Goal: Task Accomplishment & Management: Use online tool/utility

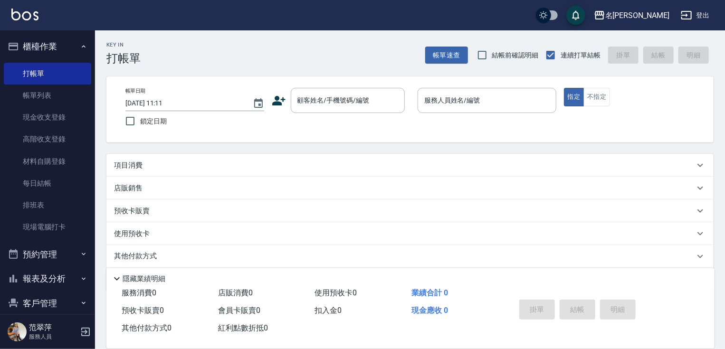
scroll to position [36, 0]
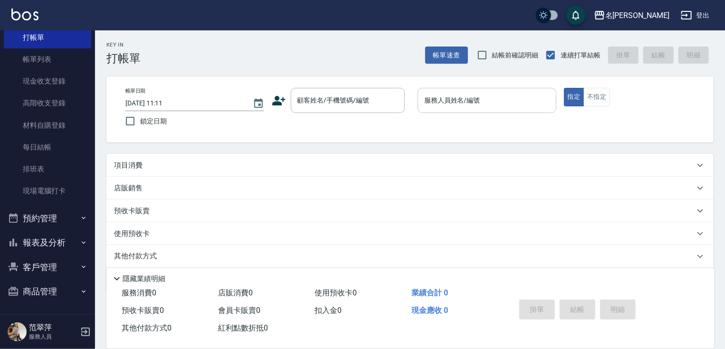
click at [482, 100] on input "服務人員姓名/編號" at bounding box center [487, 100] width 130 height 17
drag, startPoint x: 500, startPoint y: 101, endPoint x: 291, endPoint y: 87, distance: 210.0
click at [291, 87] on div "帳單日期 [DATE] 11:11 鎖定日期 顧客姓名/手機號碼/編號 顧客姓名/手機號碼/編號 服務人員姓名/編號 [EMAIL_ADDRESS][DOMA…" at bounding box center [409, 109] width 607 height 66
type input "[EMAIL_ADDRESS][DOMAIN_NAME]"
click at [317, 101] on input "顧客姓名/手機號碼/編號" at bounding box center [340, 100] width 91 height 17
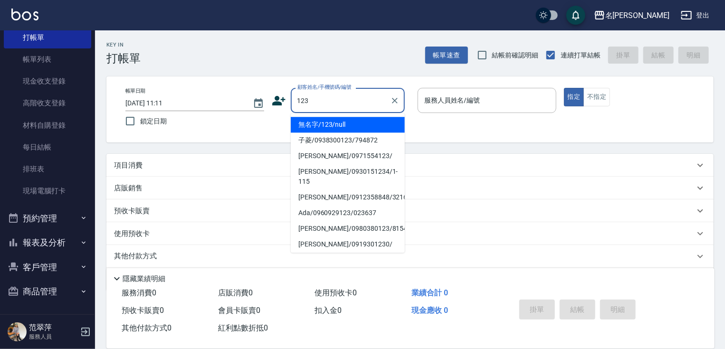
click at [339, 129] on li "無名字/123/null" at bounding box center [348, 125] width 114 height 16
type input "無名字/123/null"
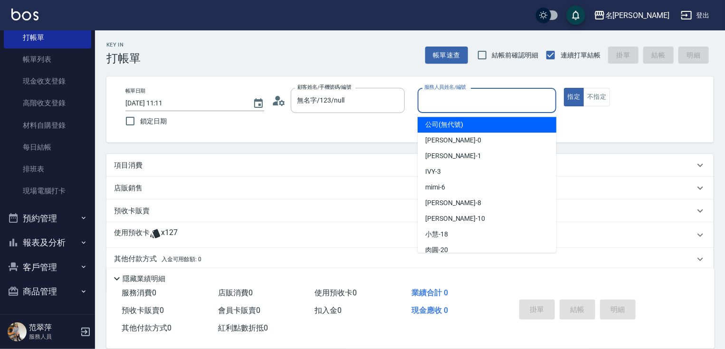
click at [454, 103] on input "服務人員姓名/編號" at bounding box center [487, 100] width 130 height 17
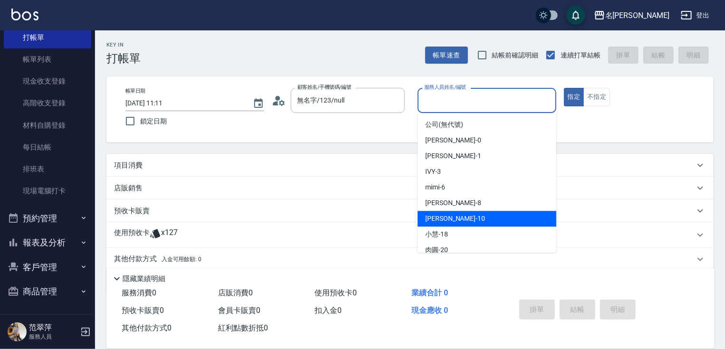
click at [440, 213] on div "[PERSON_NAME] -10" at bounding box center [487, 219] width 139 height 16
type input "[PERSON_NAME]-10"
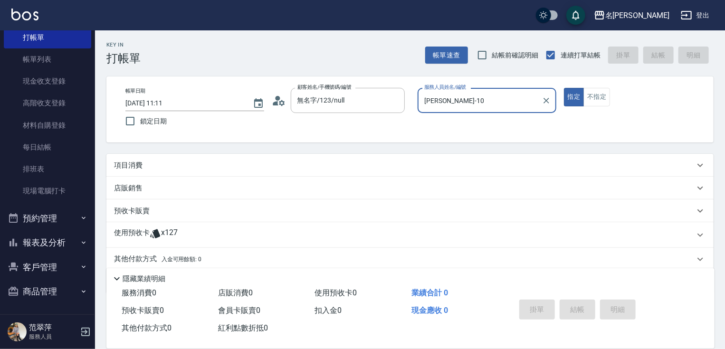
click at [123, 164] on p "項目消費" at bounding box center [128, 166] width 29 height 10
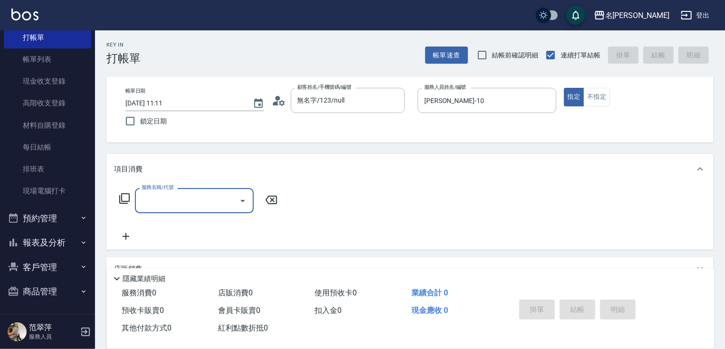
scroll to position [0, 0]
click at [164, 194] on input "服務名稱/代號" at bounding box center [187, 200] width 96 height 17
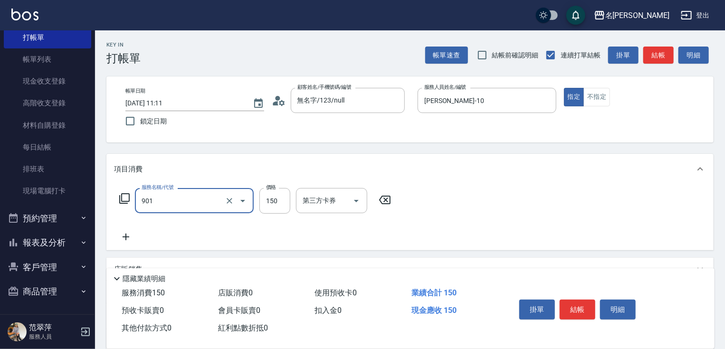
type input "修手[150](901)"
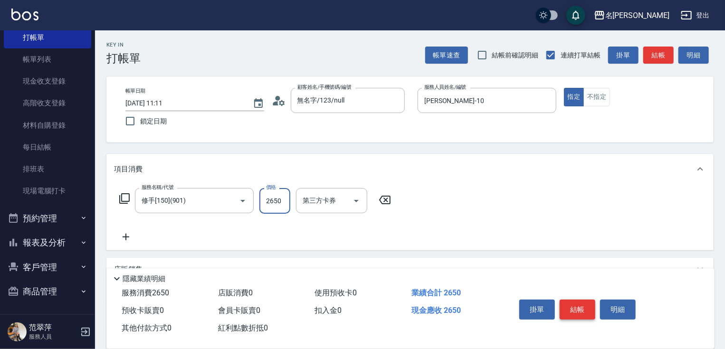
type input "2650"
drag, startPoint x: 577, startPoint y: 305, endPoint x: 566, endPoint y: 287, distance: 21.5
click at [578, 305] on button "結帳" at bounding box center [578, 310] width 36 height 20
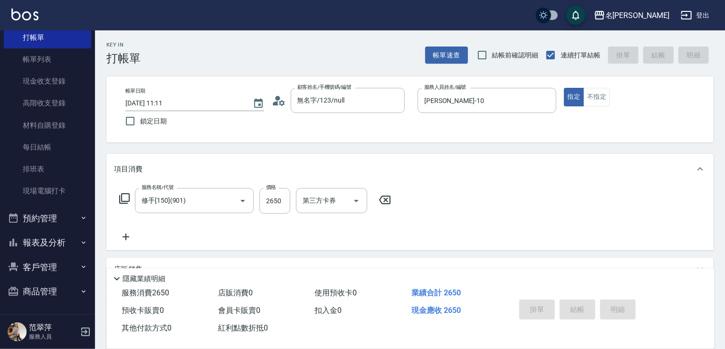
type input "[DATE] 12:52"
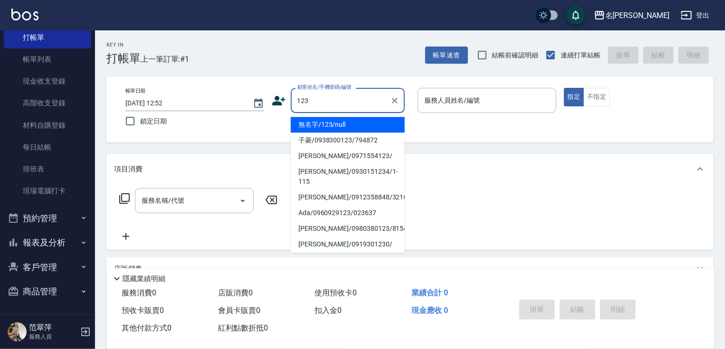
click at [336, 127] on li "無名字/123/null" at bounding box center [348, 125] width 114 height 16
type input "無名字/123/null"
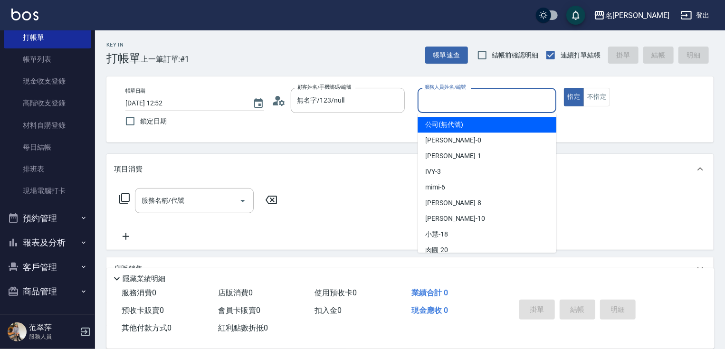
drag, startPoint x: 492, startPoint y: 99, endPoint x: 481, endPoint y: 124, distance: 27.0
click at [492, 99] on input "服務人員姓名/編號" at bounding box center [487, 100] width 130 height 17
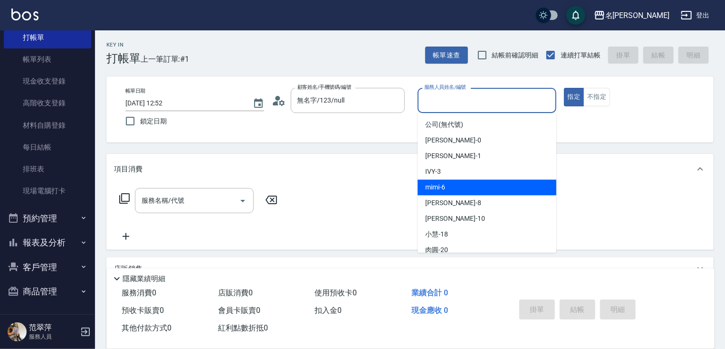
click at [448, 187] on div "mimi -6" at bounding box center [487, 188] width 139 height 16
type input "mimi-6"
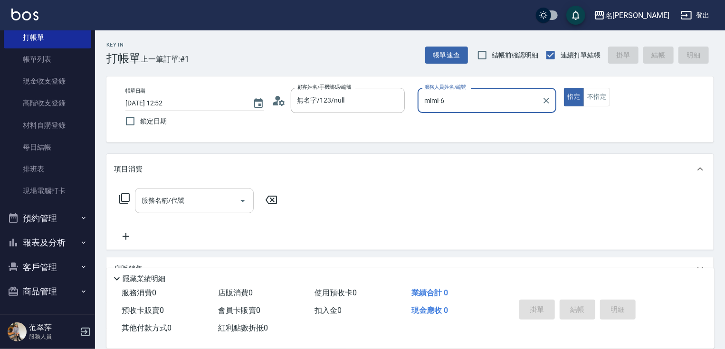
click at [186, 205] on input "服務名稱/代號" at bounding box center [187, 200] width 96 height 17
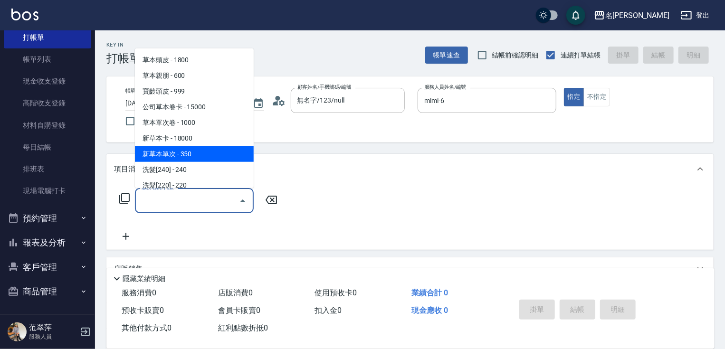
click at [188, 155] on span "新草本單次 - 350" at bounding box center [194, 154] width 119 height 16
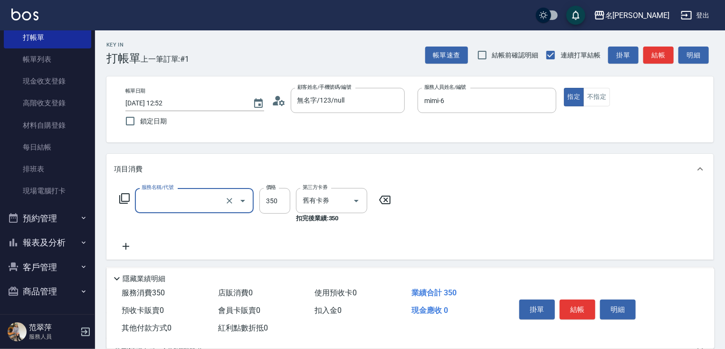
type input "新草本單次(109)"
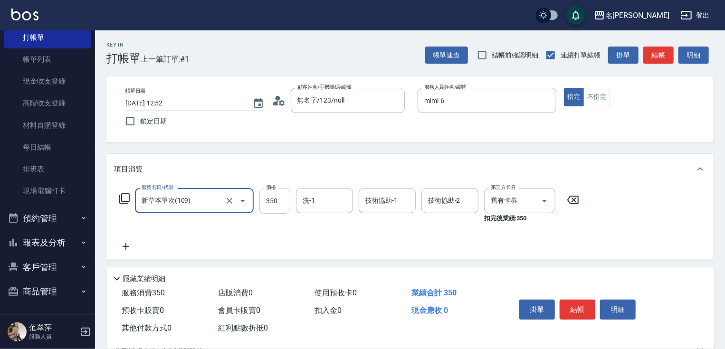
click at [268, 204] on input "350" at bounding box center [274, 201] width 31 height 26
type input "583"
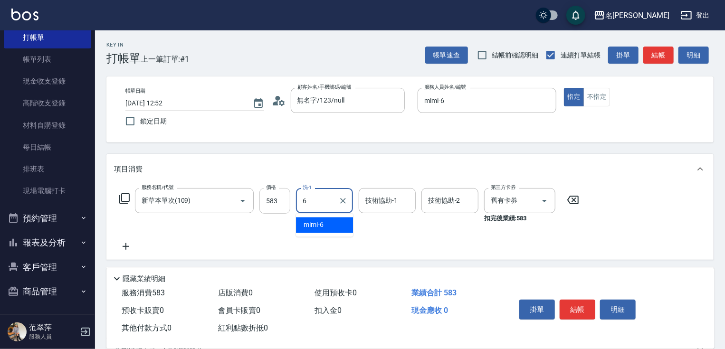
type input "mimi-6"
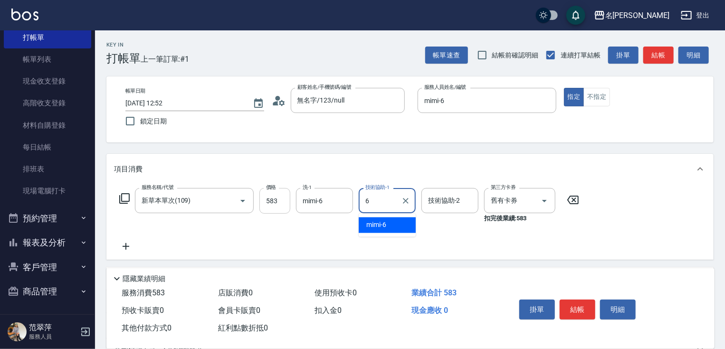
type input "mimi-6"
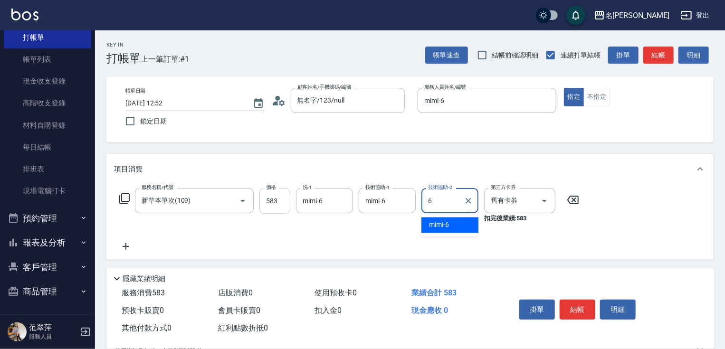
type input "mimi-6"
click at [126, 245] on icon at bounding box center [126, 246] width 24 height 11
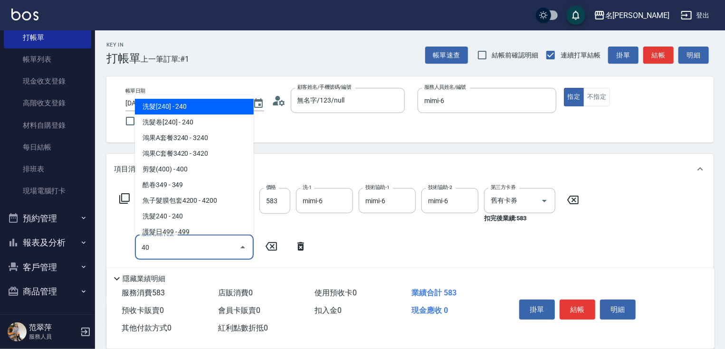
type input "401"
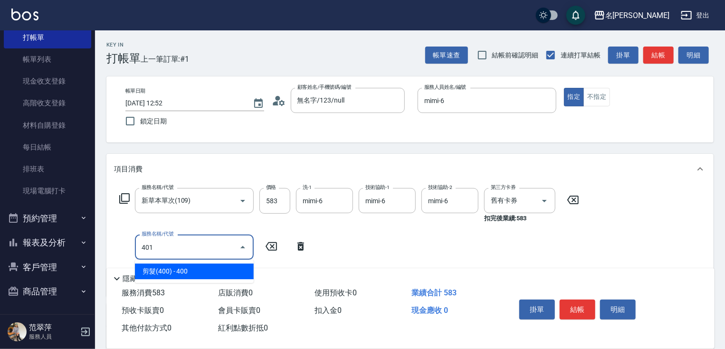
type input "剪髮(400)(401)"
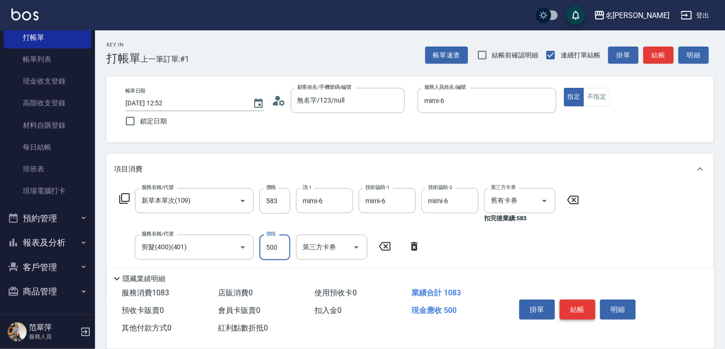
type input "500"
click at [572, 308] on button "結帳" at bounding box center [578, 310] width 36 height 20
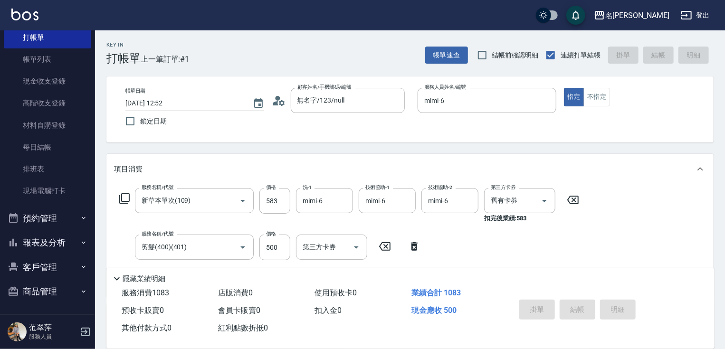
type input "[DATE] 12:53"
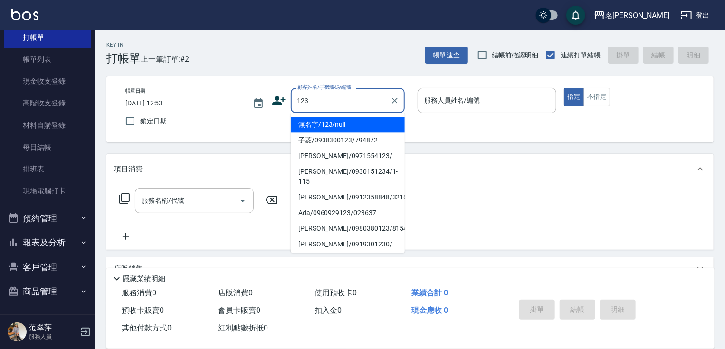
click at [317, 122] on li "無名字/123/null" at bounding box center [348, 125] width 114 height 16
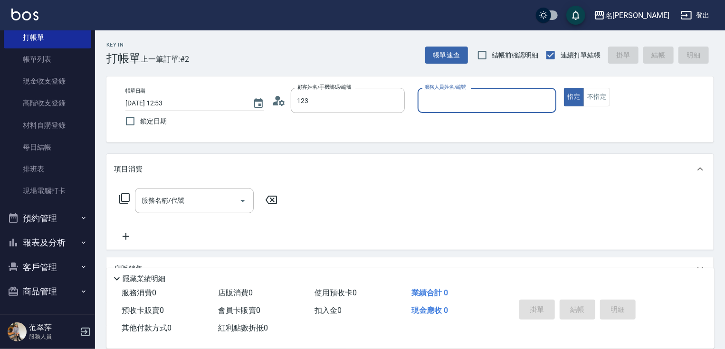
type input "無名字/123/null"
click at [459, 98] on input "服務人員姓名/編號" at bounding box center [487, 100] width 130 height 17
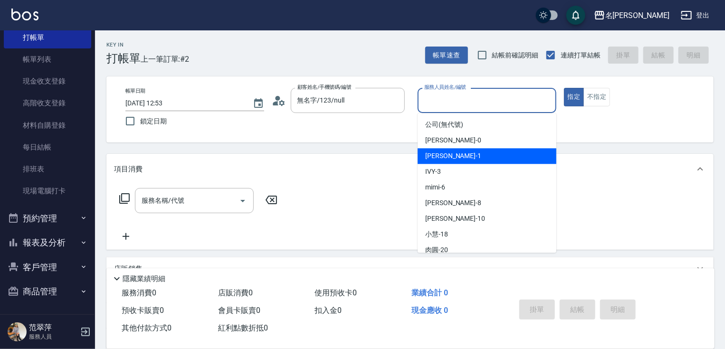
click at [458, 158] on div "[PERSON_NAME] -1" at bounding box center [487, 156] width 139 height 16
type input "[PERSON_NAME]-1"
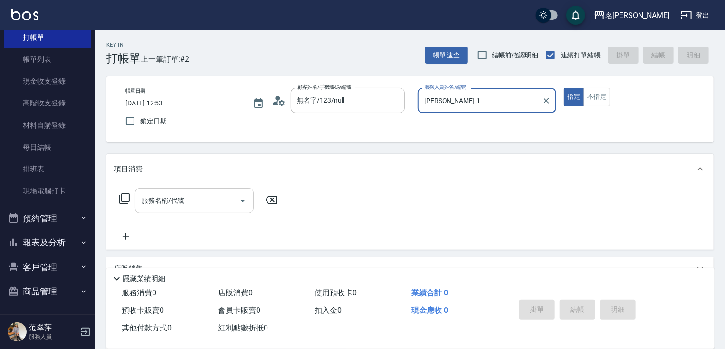
click at [184, 209] on input "服務名稱/代號" at bounding box center [187, 200] width 96 height 17
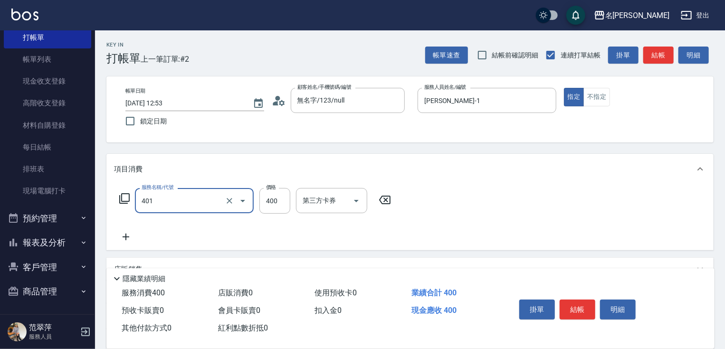
type input "剪髮(400)(401)"
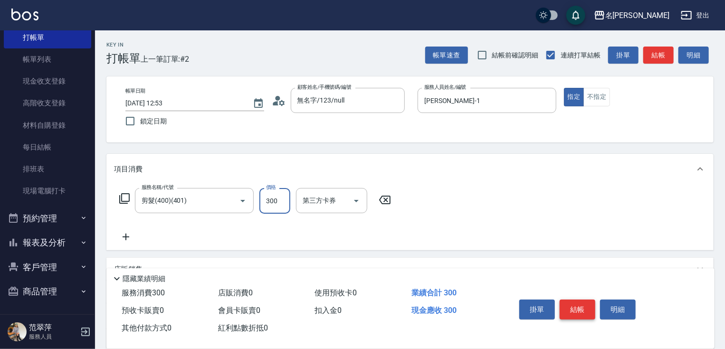
type input "300"
click at [572, 302] on button "結帳" at bounding box center [578, 310] width 36 height 20
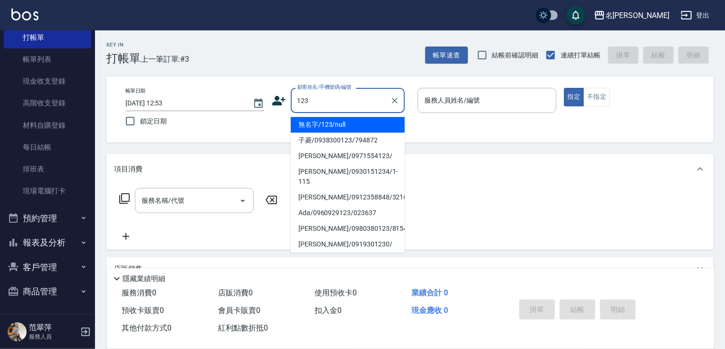
click at [343, 128] on li "無名字/123/null" at bounding box center [348, 125] width 114 height 16
type input "無名字/123/null"
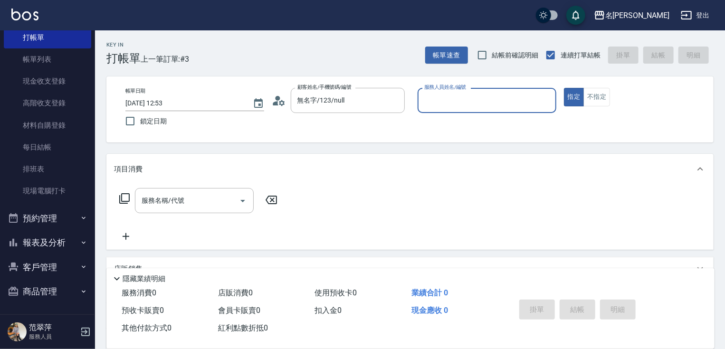
click at [470, 99] on input "服務人員姓名/編號" at bounding box center [487, 100] width 130 height 17
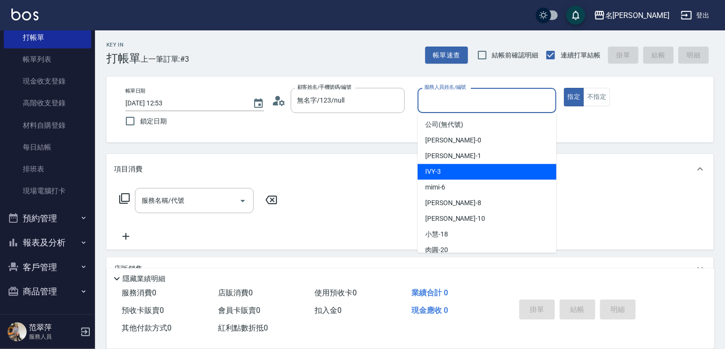
click at [429, 174] on span "IVY -3" at bounding box center [433, 172] width 16 height 10
type input "IVY-3"
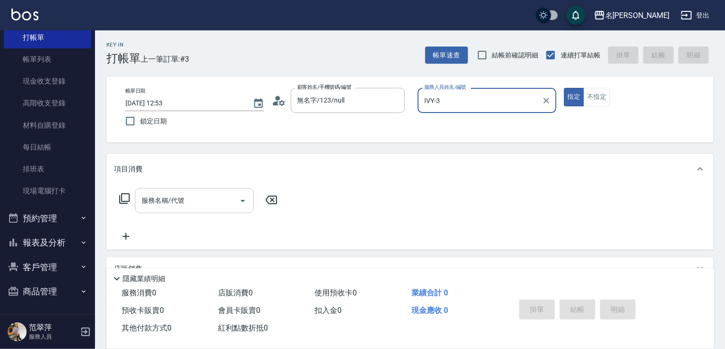
click at [186, 196] on input "服務名稱/代號" at bounding box center [187, 200] width 96 height 17
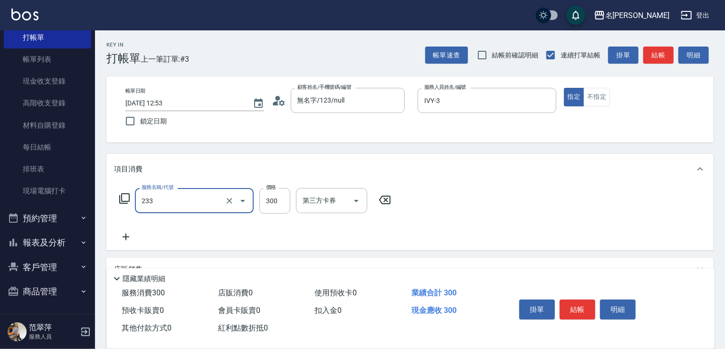
type input "洗髮300(233)"
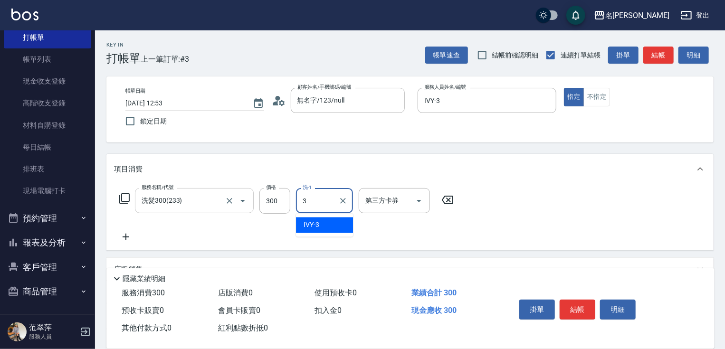
type input "IVY-3"
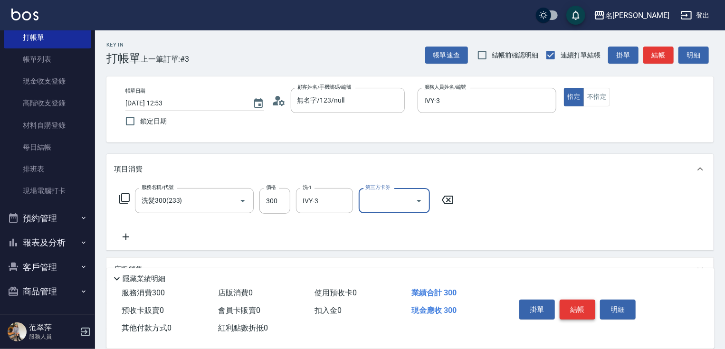
click at [566, 306] on button "結帳" at bounding box center [578, 310] width 36 height 20
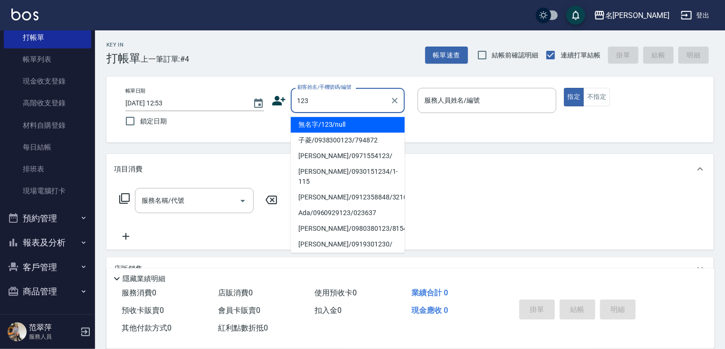
click at [339, 126] on li "無名字/123/null" at bounding box center [348, 125] width 114 height 16
type input "無名字/123/null"
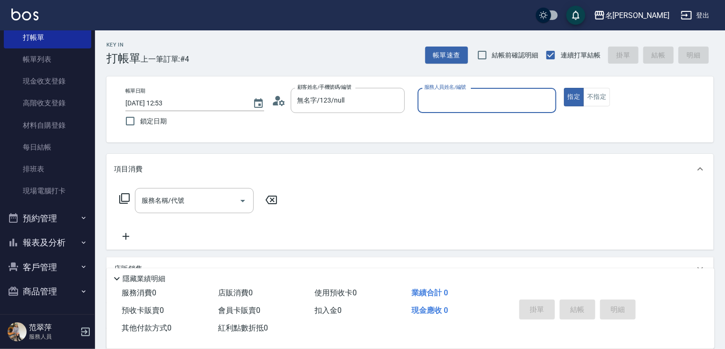
click at [446, 98] on input "服務人員姓名/編號" at bounding box center [487, 100] width 130 height 17
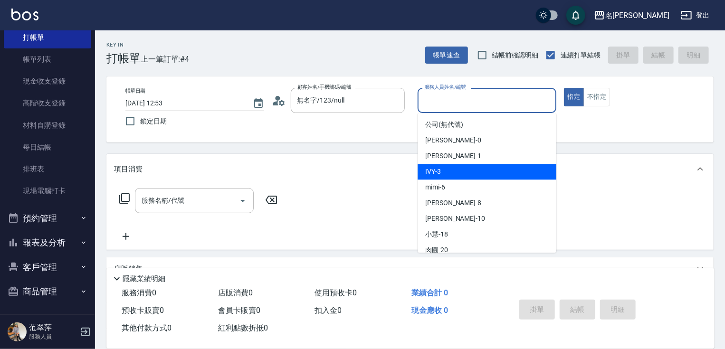
click at [457, 173] on div "IVY -3" at bounding box center [487, 172] width 139 height 16
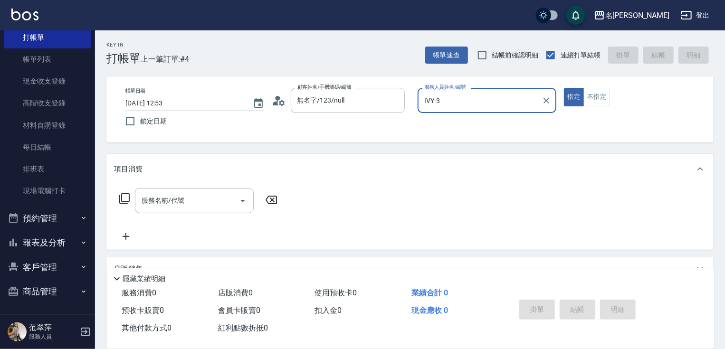
click at [447, 103] on input "IVY-3" at bounding box center [480, 100] width 116 height 17
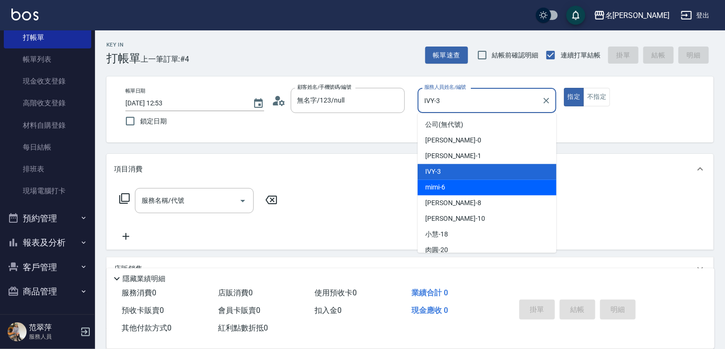
click at [450, 188] on div "mimi -6" at bounding box center [487, 188] width 139 height 16
type input "mimi-6"
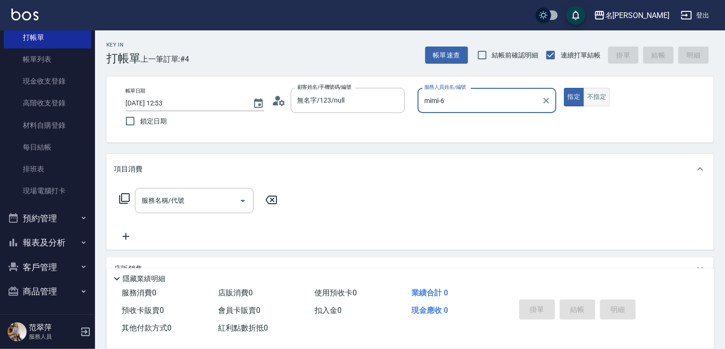
click at [597, 97] on button "不指定" at bounding box center [596, 97] width 27 height 19
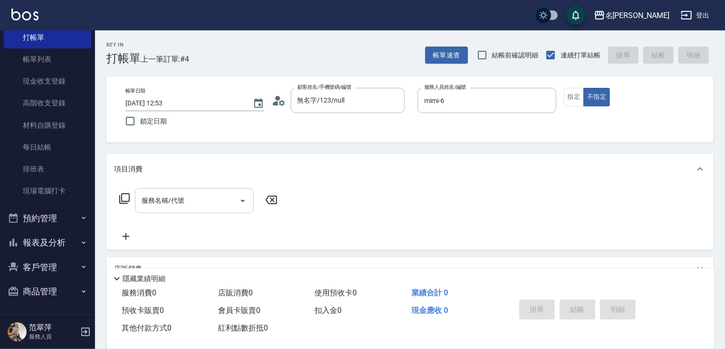
click at [212, 204] on input "服務名稱/代號" at bounding box center [187, 200] width 96 height 17
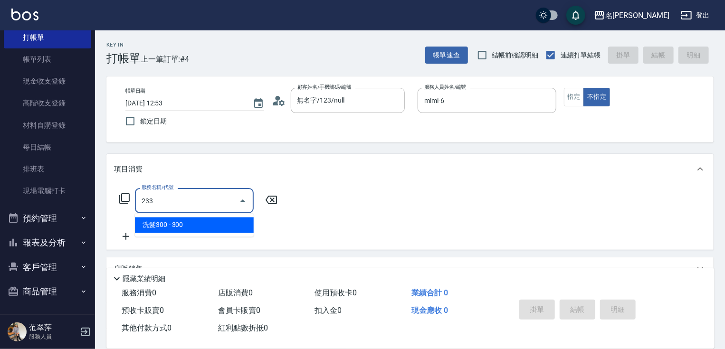
type input "洗髮300(233)"
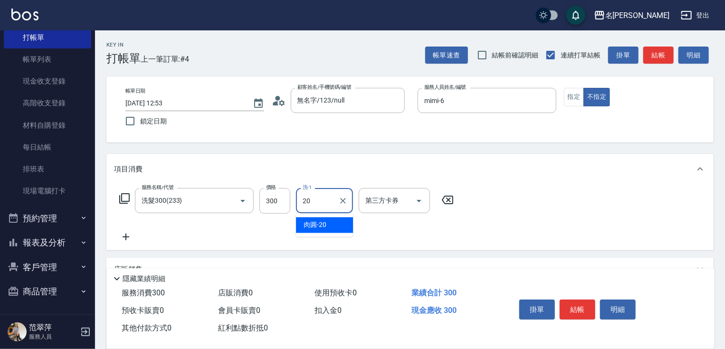
type input "肉圓-20"
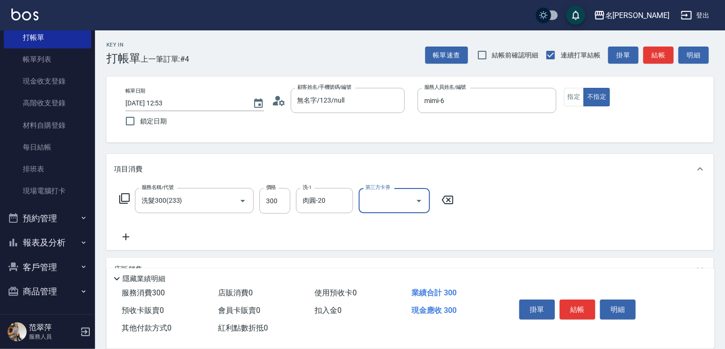
click at [129, 238] on icon at bounding box center [126, 237] width 7 height 7
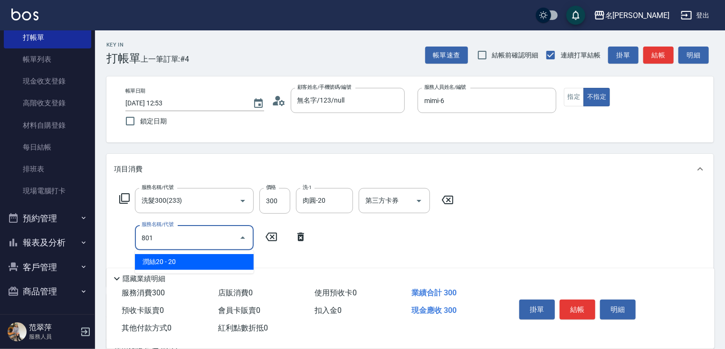
type input "潤絲20(801)"
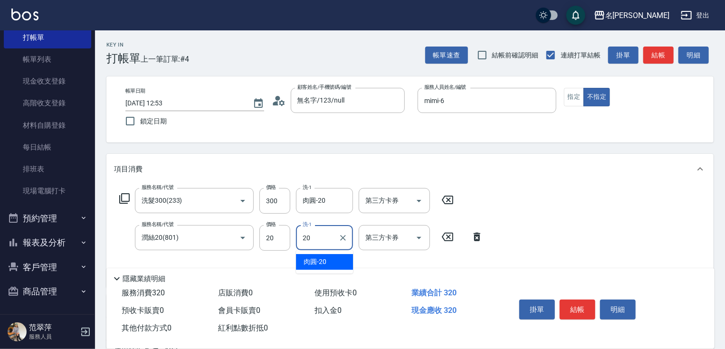
type input "肉圓-20"
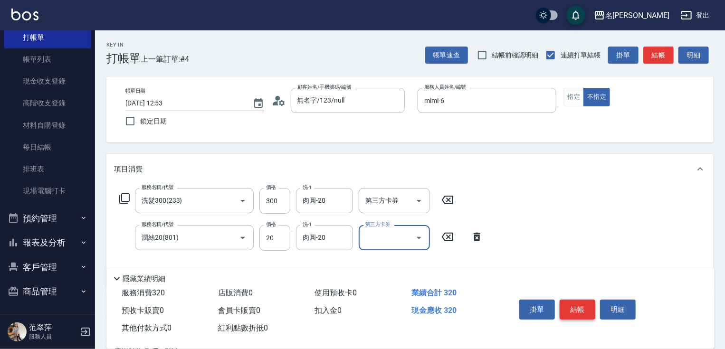
click at [585, 308] on button "結帳" at bounding box center [578, 310] width 36 height 20
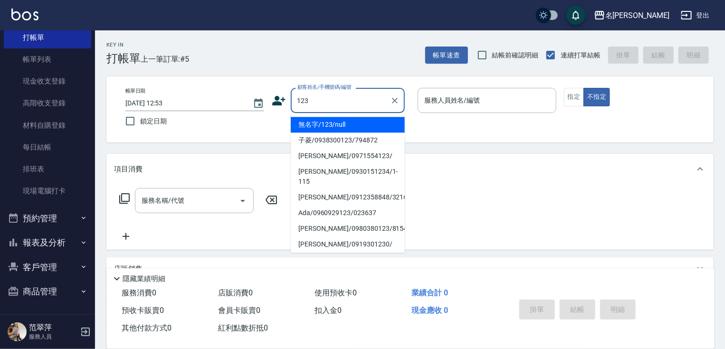
click at [358, 124] on li "無名字/123/null" at bounding box center [348, 125] width 114 height 16
type input "無名字/123/null"
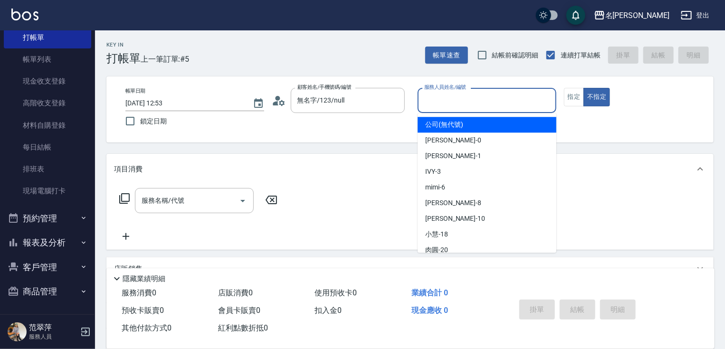
click at [439, 96] on input "服務人員姓名/編號" at bounding box center [487, 100] width 130 height 17
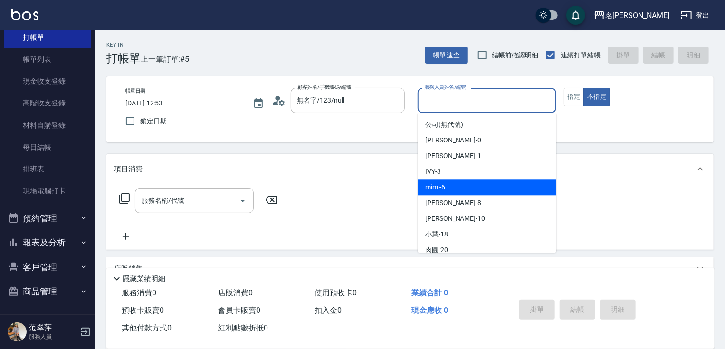
click at [455, 184] on div "mimi -6" at bounding box center [487, 188] width 139 height 16
type input "mimi-6"
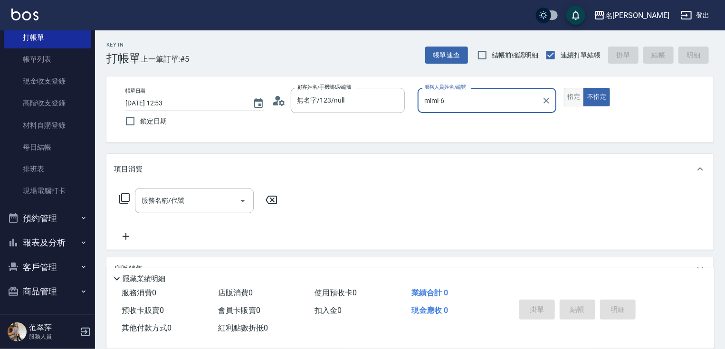
click at [571, 101] on button "指定" at bounding box center [574, 97] width 20 height 19
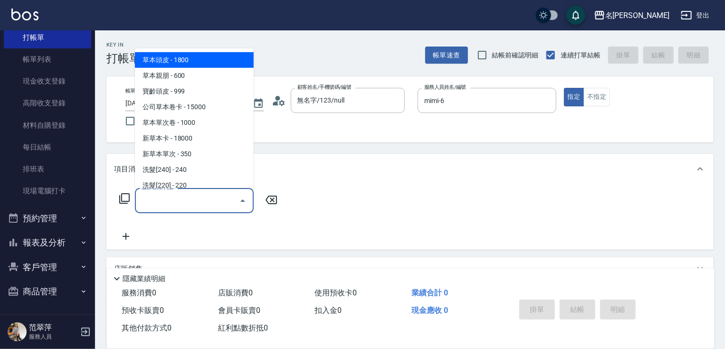
click at [193, 201] on input "服務名稱/代號" at bounding box center [187, 200] width 96 height 17
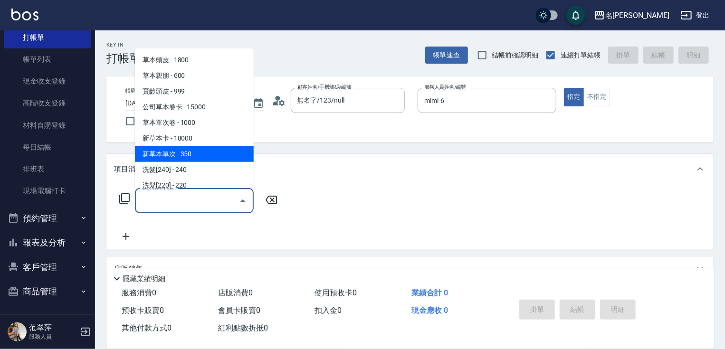
click at [202, 158] on span "新草本單次 - 350" at bounding box center [194, 154] width 119 height 16
type input "新草本單次(109)"
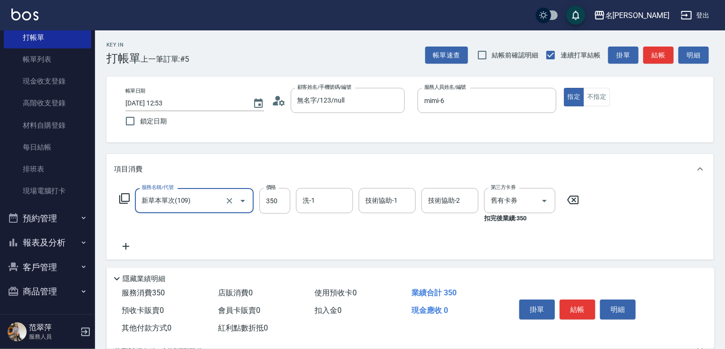
click at [268, 190] on label "價格" at bounding box center [271, 187] width 10 height 7
click at [268, 190] on input "350" at bounding box center [274, 201] width 31 height 26
type input "583"
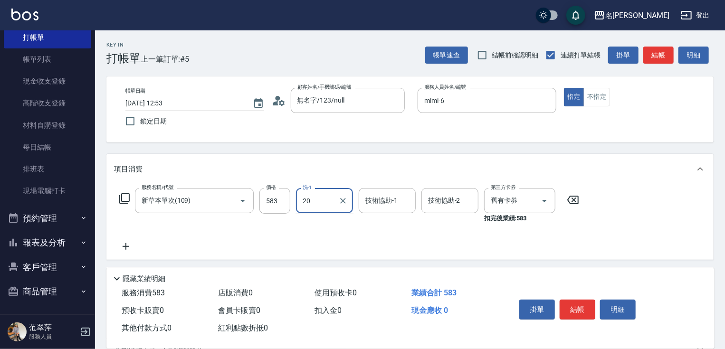
type input "肉圓-20"
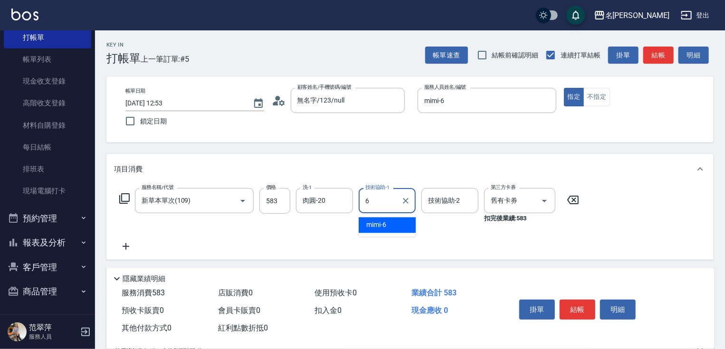
type input "mimi-6"
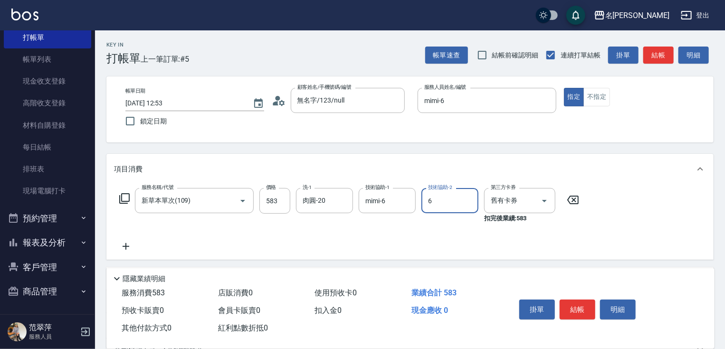
type input "mimi-6"
click at [570, 303] on button "結帳" at bounding box center [578, 310] width 36 height 20
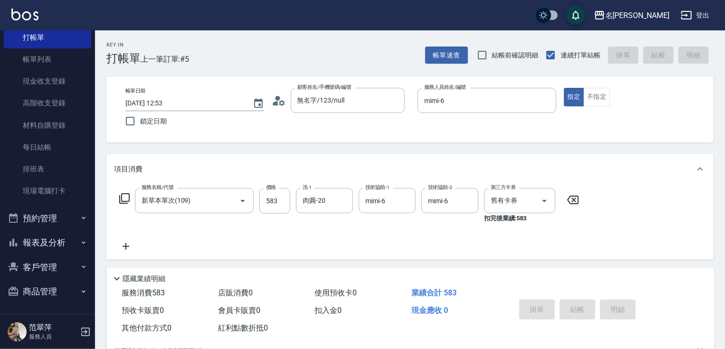
type input "[DATE] 12:54"
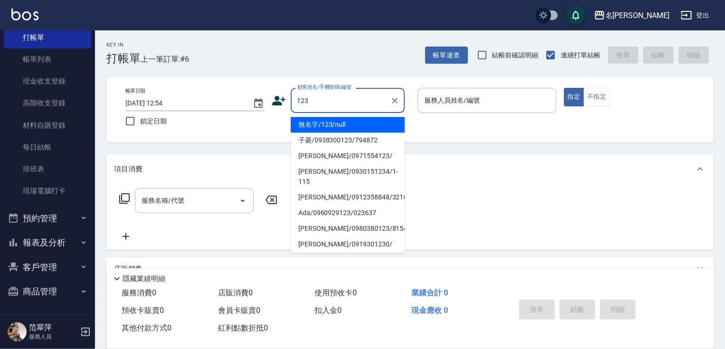
click at [365, 122] on li "無名字/123/null" at bounding box center [348, 125] width 114 height 16
type input "無名字/123/null"
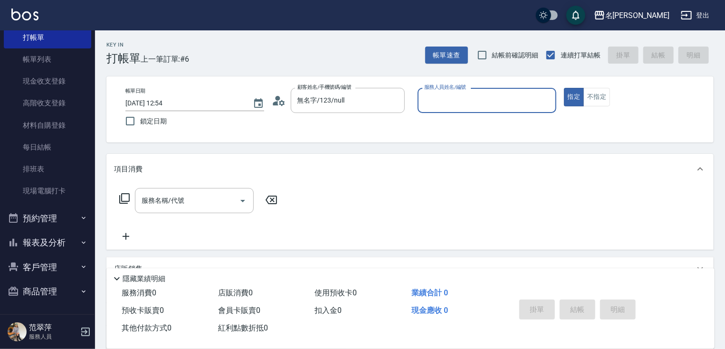
click at [431, 103] on input "服務人員姓名/編號" at bounding box center [487, 100] width 130 height 17
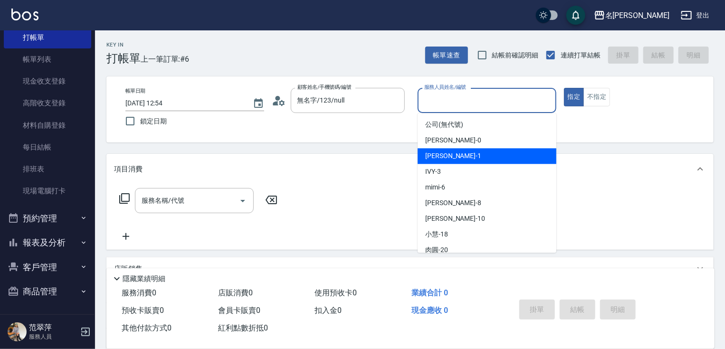
click at [447, 157] on span "[PERSON_NAME] -1" at bounding box center [453, 156] width 56 height 10
type input "[PERSON_NAME]-1"
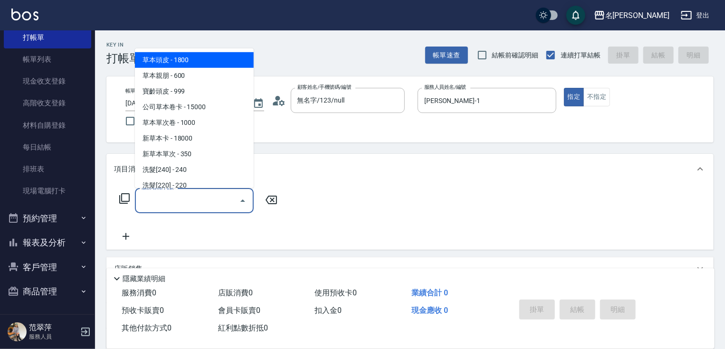
click at [198, 198] on input "服務名稱/代號" at bounding box center [187, 200] width 96 height 17
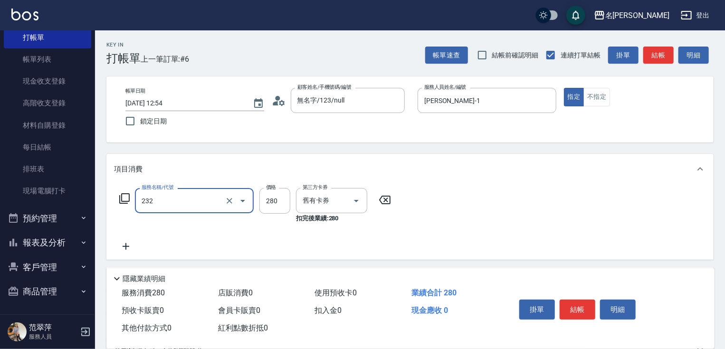
type input "洗髮卷280(232)"
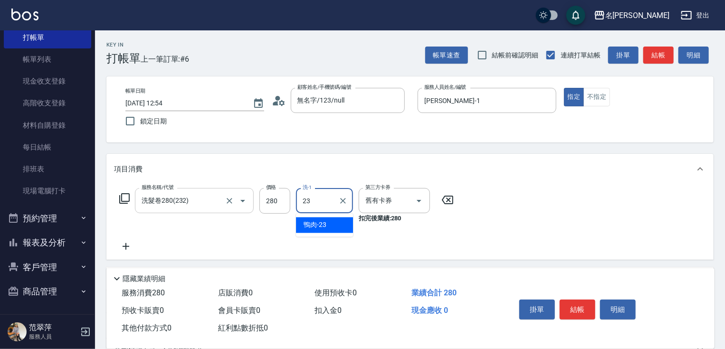
type input "鴨肉-23"
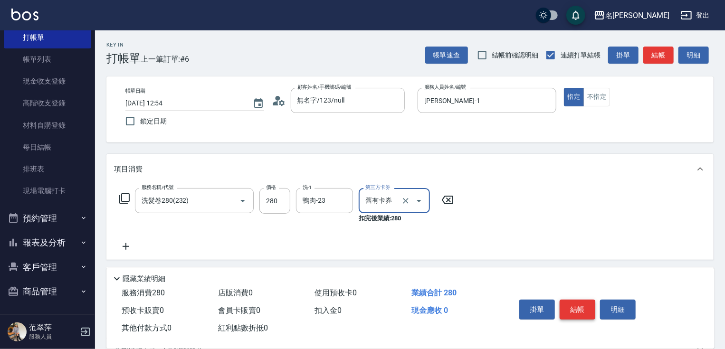
click at [573, 311] on button "結帳" at bounding box center [578, 310] width 36 height 20
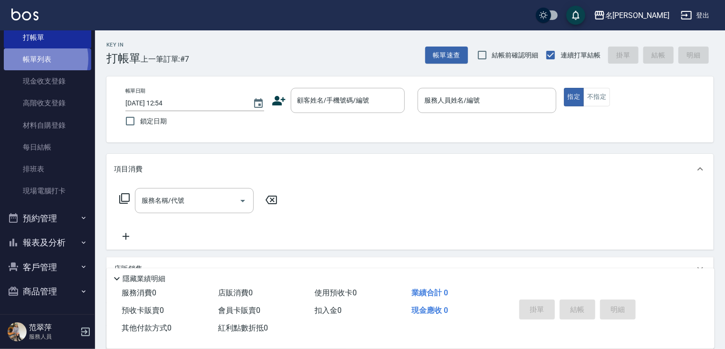
click at [36, 58] on link "帳單列表" at bounding box center [47, 59] width 87 height 22
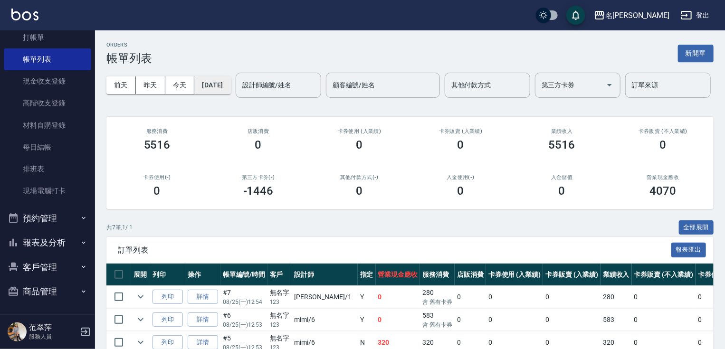
click at [230, 86] on button "[DATE]" at bounding box center [212, 85] width 36 height 18
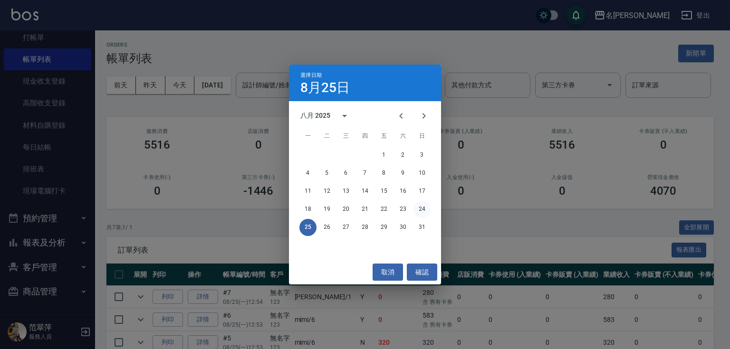
click at [421, 206] on button "24" at bounding box center [421, 209] width 17 height 17
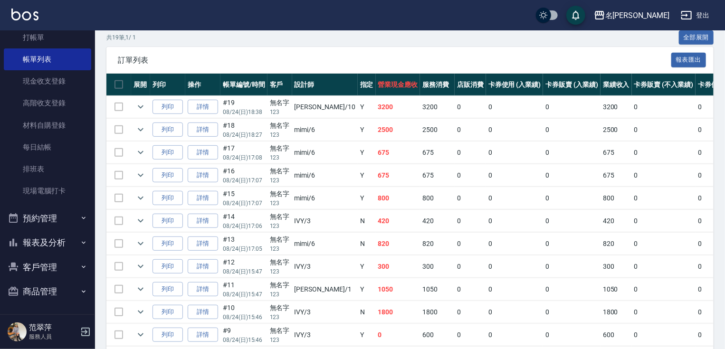
scroll to position [197, 0]
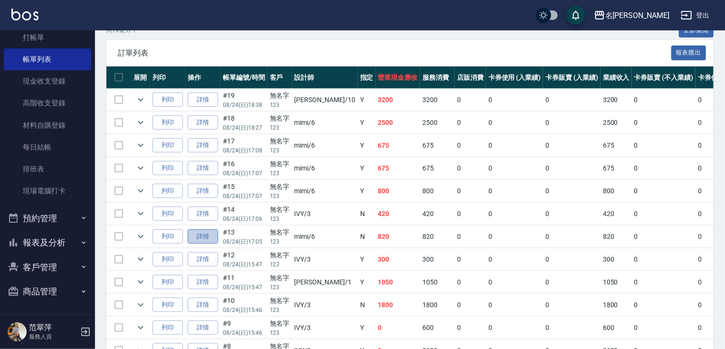
click at [206, 244] on link "詳情" at bounding box center [203, 236] width 30 height 15
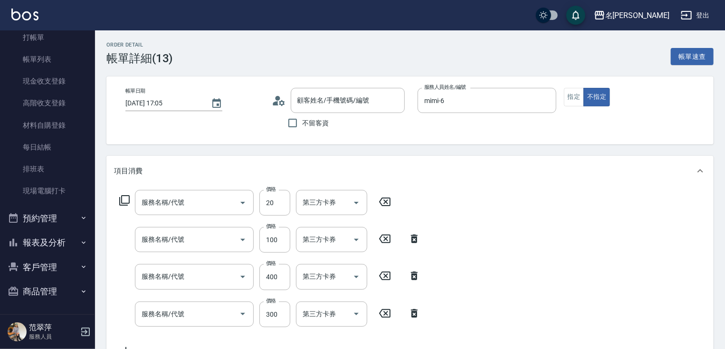
type input "[DATE] 17:05"
type input "mimi-6"
type input "潤絲20(801)"
type input "加洗髮精(814)"
type input "剪髮(400)(401)"
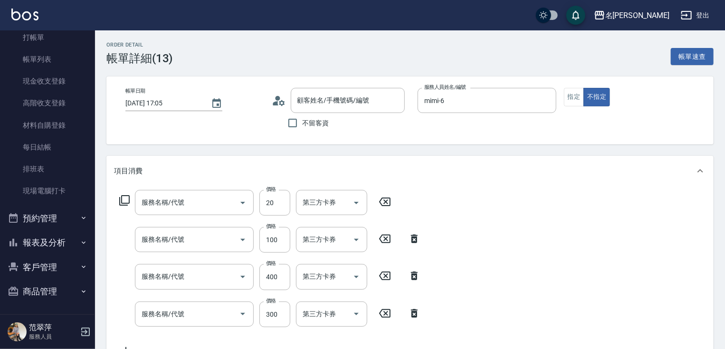
type input "洗髮300(233)"
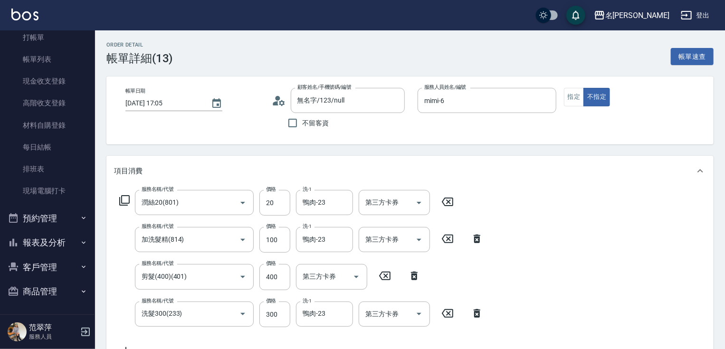
type input "無名字/123/null"
click at [37, 38] on link "打帳單" at bounding box center [47, 38] width 87 height 22
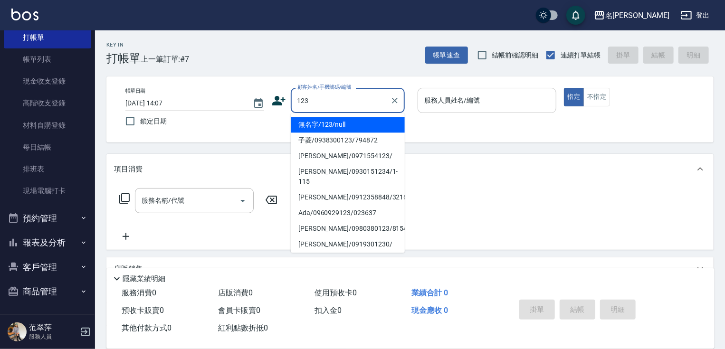
drag, startPoint x: 361, startPoint y: 127, endPoint x: 474, endPoint y: 113, distance: 114.0
click at [361, 128] on li "無名字/123/null" at bounding box center [348, 125] width 114 height 16
type input "無名字/123/null"
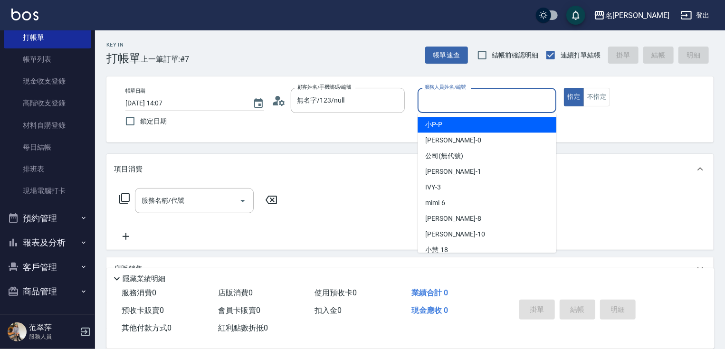
click at [467, 104] on input "服務人員姓名/編號" at bounding box center [487, 100] width 130 height 17
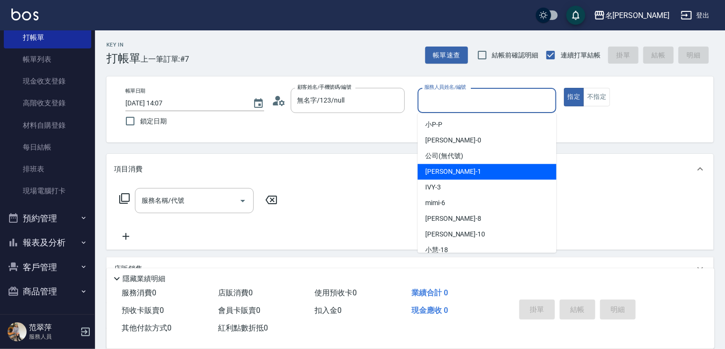
click at [449, 169] on span "[PERSON_NAME] -1" at bounding box center [453, 172] width 56 height 10
type input "[PERSON_NAME]-1"
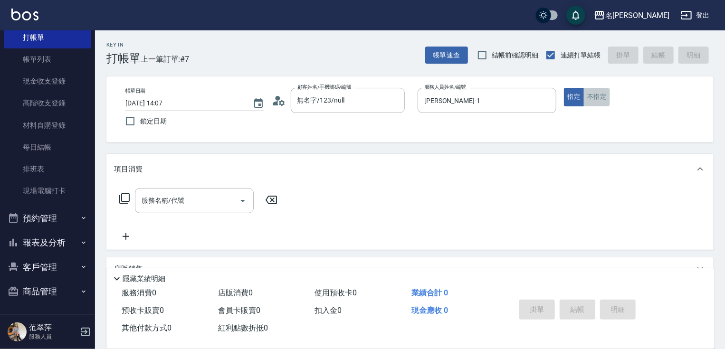
click at [597, 99] on button "不指定" at bounding box center [596, 97] width 27 height 19
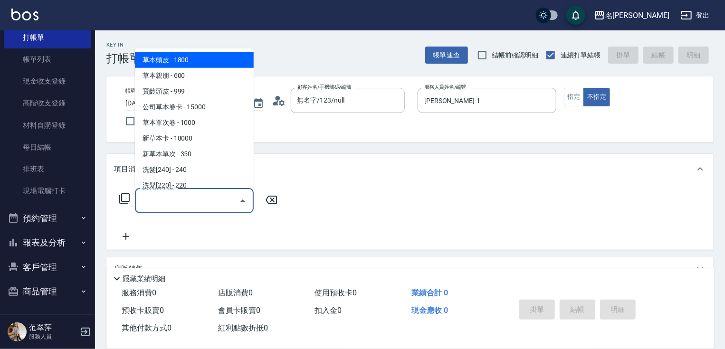
click at [200, 196] on input "服務名稱/代號" at bounding box center [187, 200] width 96 height 17
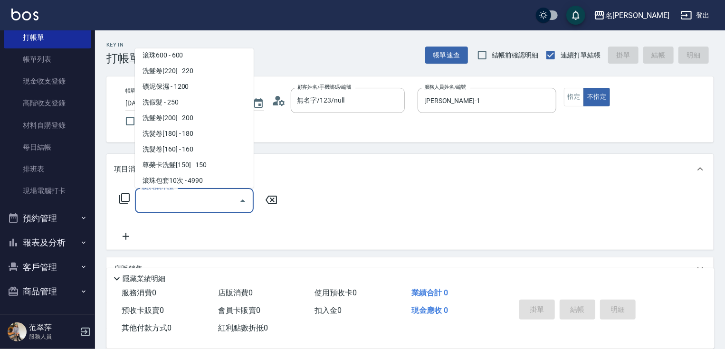
scroll to position [256, 0]
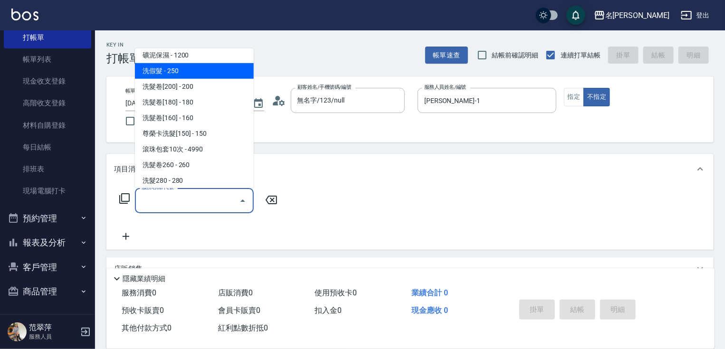
click at [248, 76] on span "洗假髮 - 250" at bounding box center [194, 71] width 119 height 16
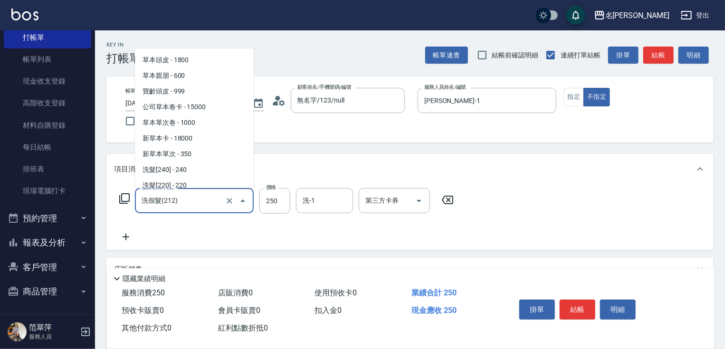
click at [204, 194] on input "洗假髮(212)" at bounding box center [181, 200] width 84 height 17
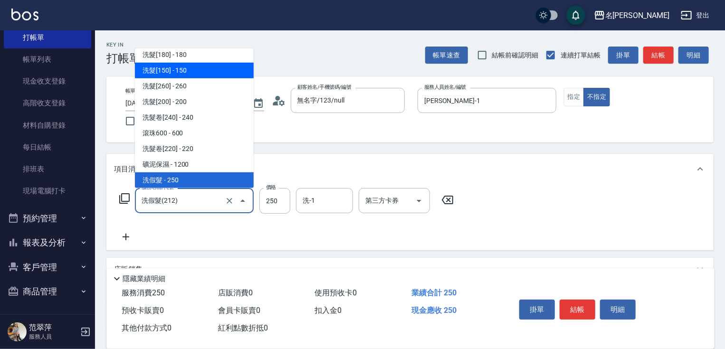
click at [249, 67] on ul "草本頭皮 - 1800 草本親朋 - 600 寶齡頭皮 - 999 公司草本卷卡 - 15000 草本單次卷 - 1000 新草本卡 - 18000 新草本單…" at bounding box center [194, 118] width 119 height 140
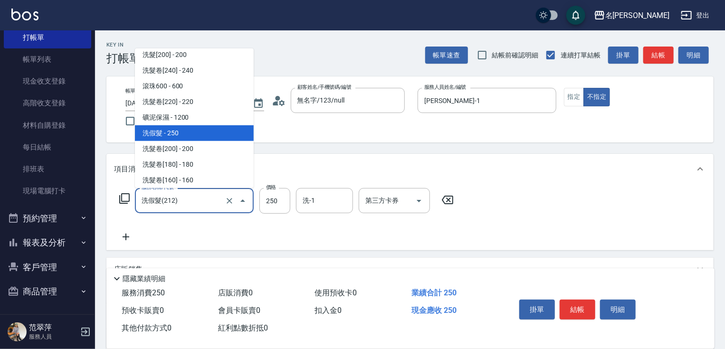
scroll to position [182, 0]
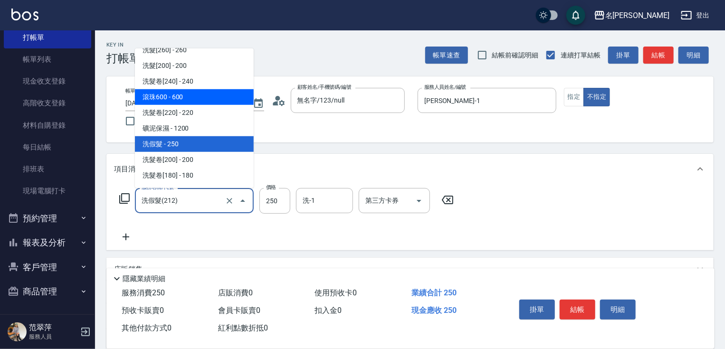
click at [194, 101] on span "滾珠600 - 600" at bounding box center [194, 97] width 119 height 16
type input "滾珠600(208)"
type input "600"
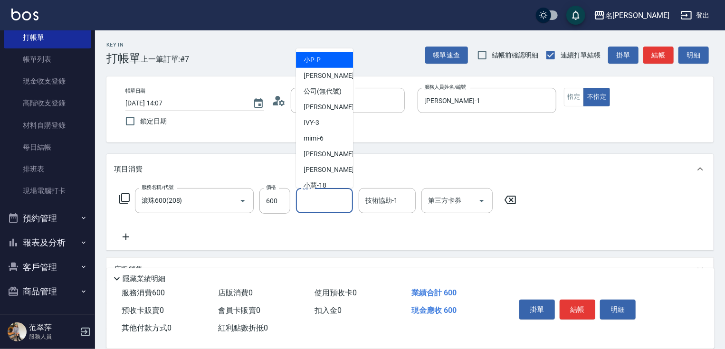
click at [315, 200] on input "洗-1" at bounding box center [324, 200] width 48 height 17
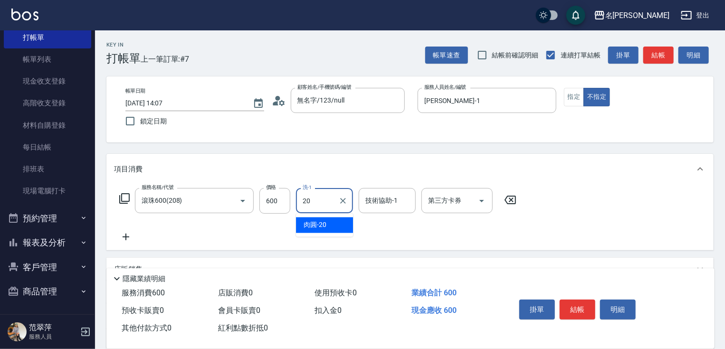
type input "肉圓-20"
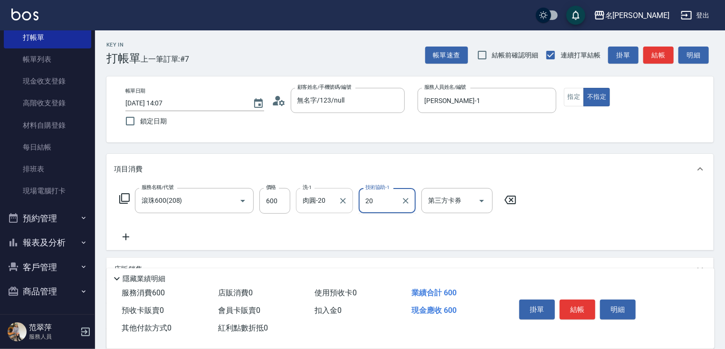
type input "肉圓-20"
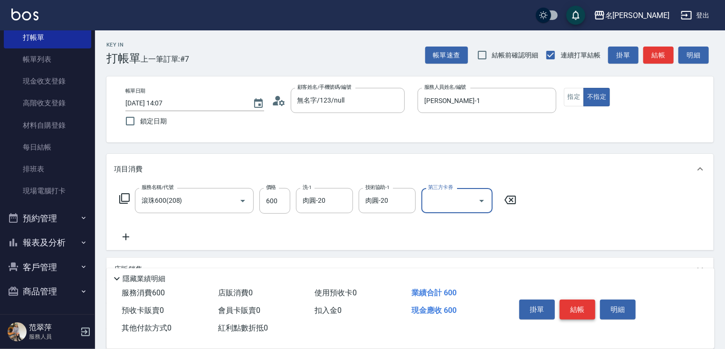
click at [574, 310] on button "結帳" at bounding box center [578, 310] width 36 height 20
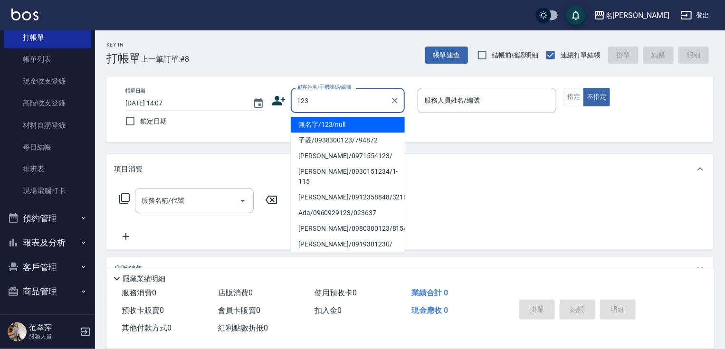
click at [334, 126] on li "無名字/123/null" at bounding box center [348, 125] width 114 height 16
type input "無名字/123/null"
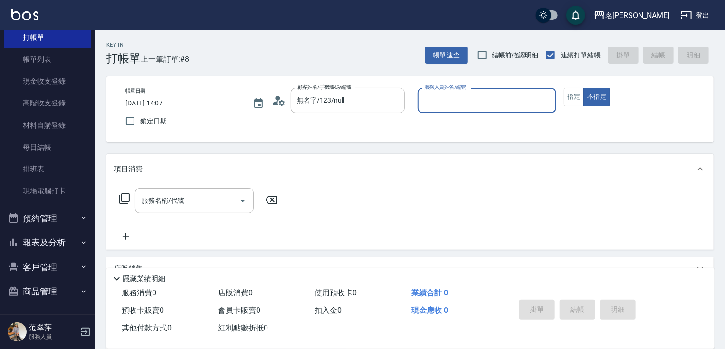
drag, startPoint x: 464, startPoint y: 93, endPoint x: 452, endPoint y: 102, distance: 15.2
click at [452, 102] on div "服務人員姓名/編號 服務人員姓名/編號" at bounding box center [487, 100] width 139 height 25
click at [441, 118] on p at bounding box center [487, 118] width 139 height 10
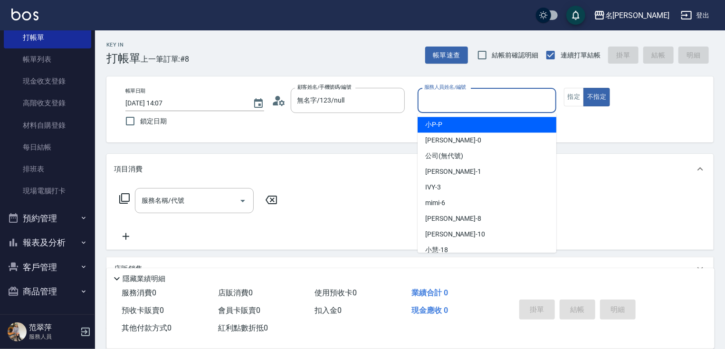
click at [448, 97] on input "服務人員姓名/編號" at bounding box center [487, 100] width 130 height 17
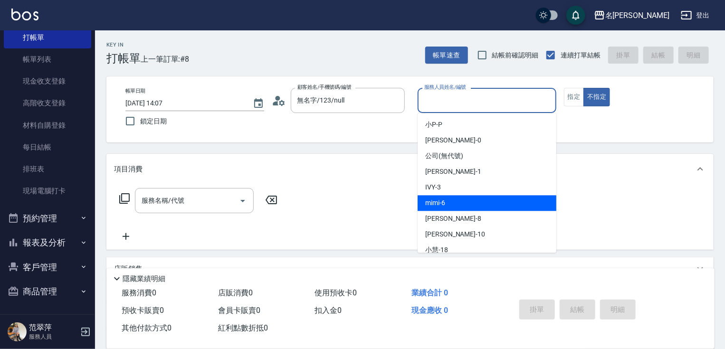
drag, startPoint x: 446, startPoint y: 200, endPoint x: 325, endPoint y: 211, distance: 121.6
click at [442, 203] on div "mimi -6" at bounding box center [487, 203] width 139 height 16
type input "mimi-6"
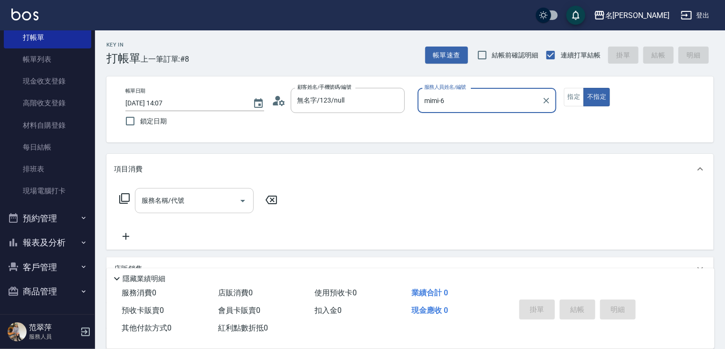
click at [197, 201] on input "服務名稱/代號" at bounding box center [187, 200] width 96 height 17
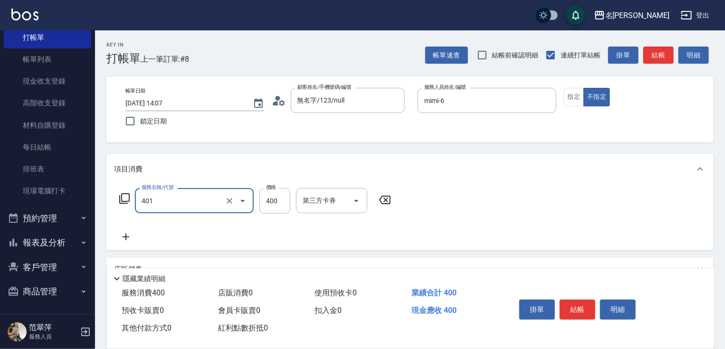
type input "剪髮(400)(401)"
click at [126, 238] on icon at bounding box center [126, 236] width 24 height 11
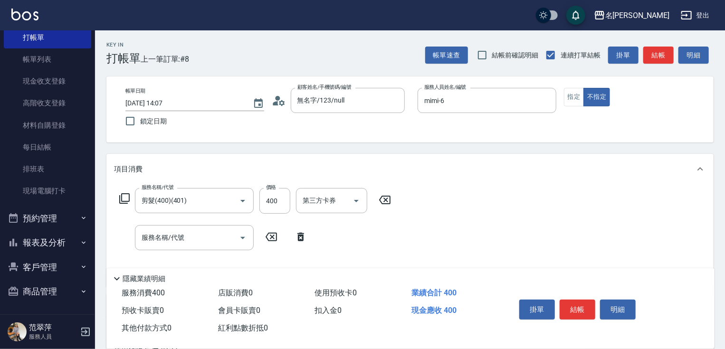
click at [126, 238] on div "服務名稱/代號 服務名稱/代號" at bounding box center [213, 237] width 199 height 25
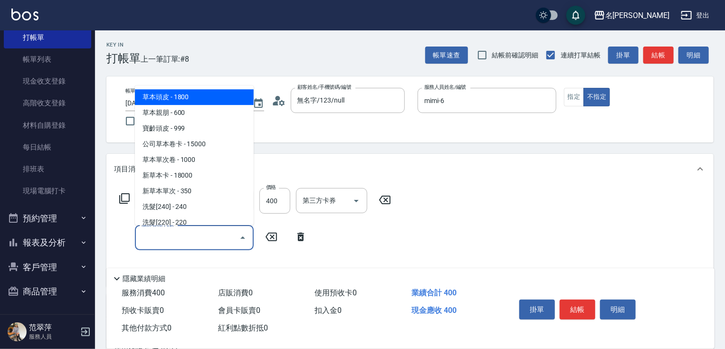
click at [169, 237] on input "服務名稱/代號" at bounding box center [187, 237] width 96 height 17
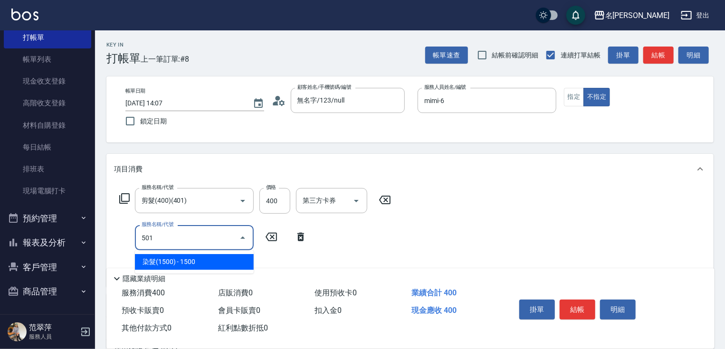
type input "染髮(1500)(501)"
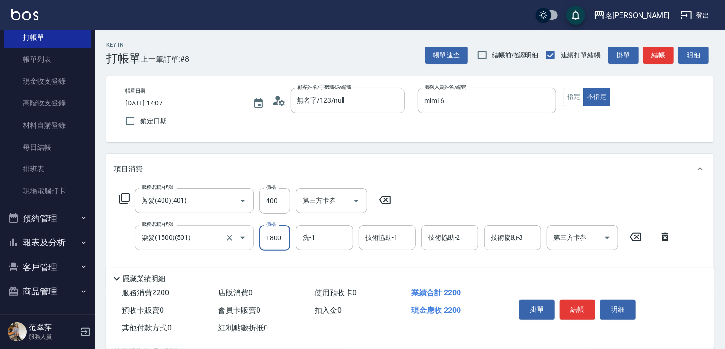
type input "1800"
type input "鴨肉-23"
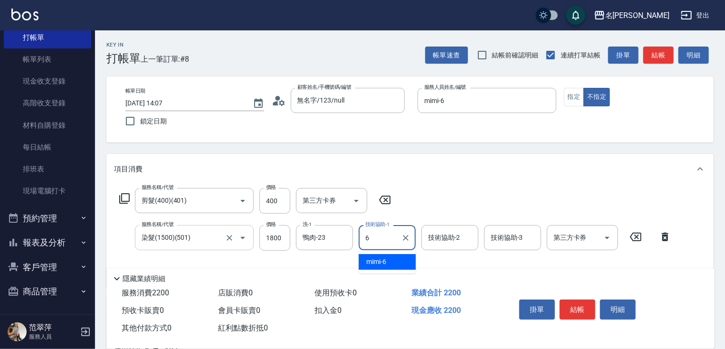
type input "mimi-6"
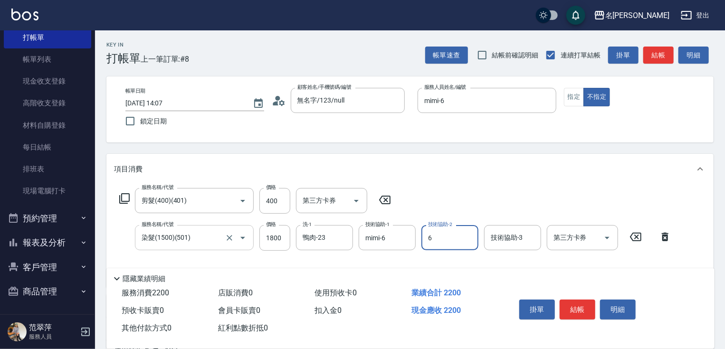
type input "mimi-6"
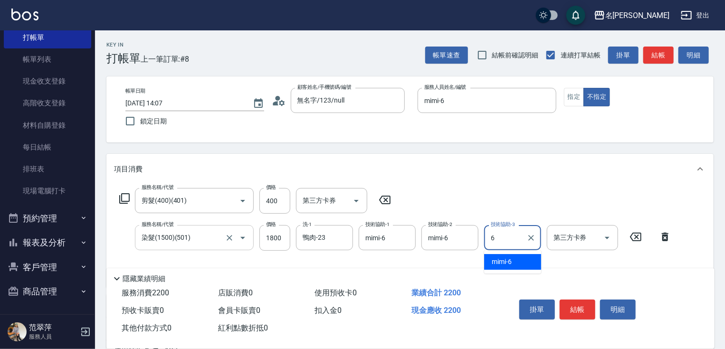
type input "mimi-6"
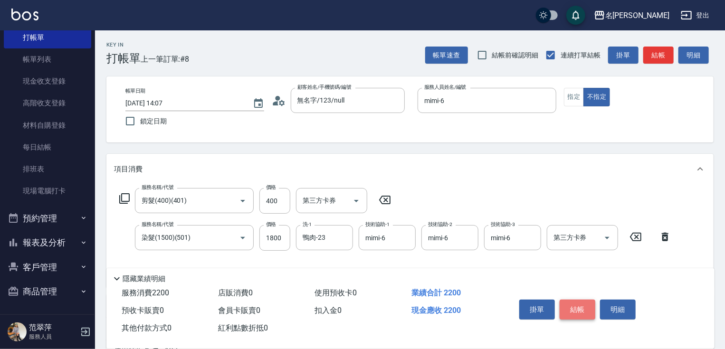
click at [572, 302] on button "結帳" at bounding box center [578, 310] width 36 height 20
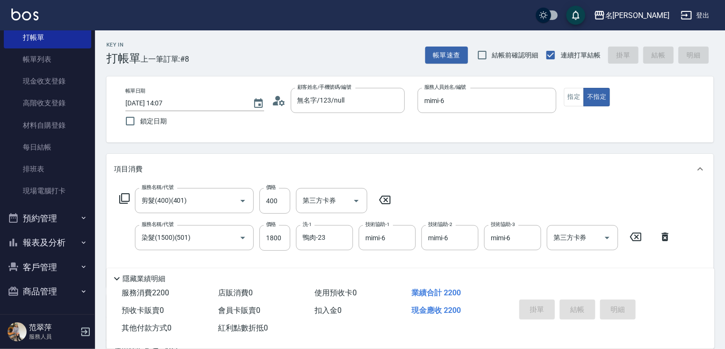
type input "[DATE] 14:08"
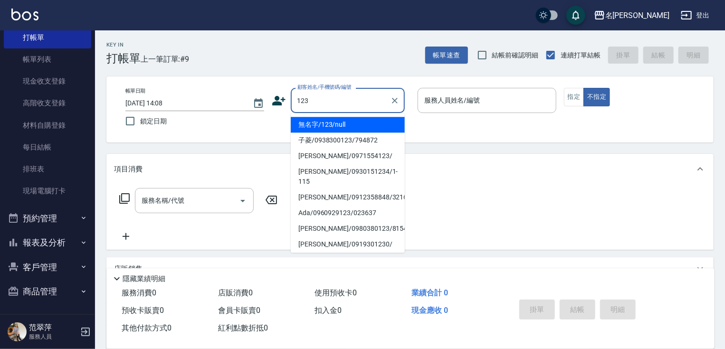
click at [332, 124] on li "無名字/123/null" at bounding box center [348, 125] width 114 height 16
type input "無名字/123/null"
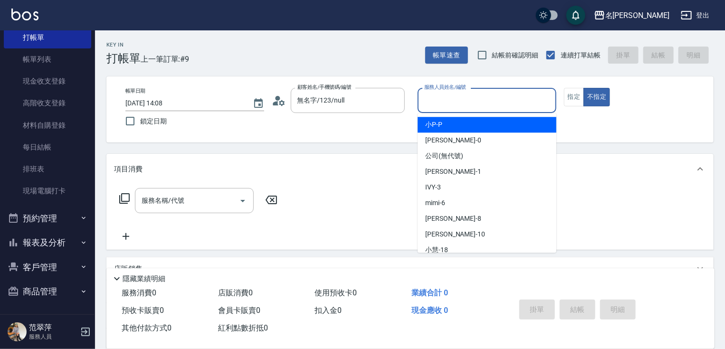
click at [481, 95] on input "服務人員姓名/編號" at bounding box center [487, 100] width 130 height 17
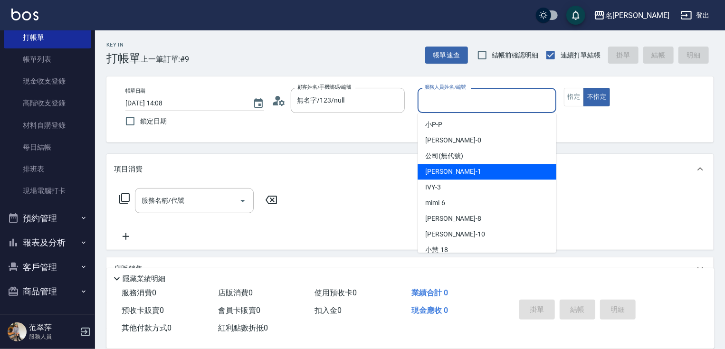
click at [455, 165] on div "[PERSON_NAME] -1" at bounding box center [487, 172] width 139 height 16
type input "[PERSON_NAME]-1"
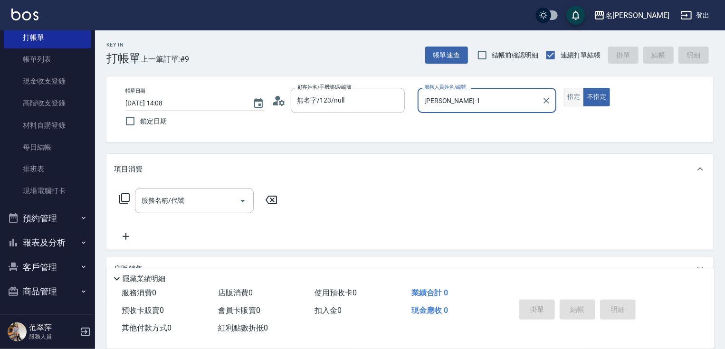
click at [573, 98] on button "指定" at bounding box center [574, 97] width 20 height 19
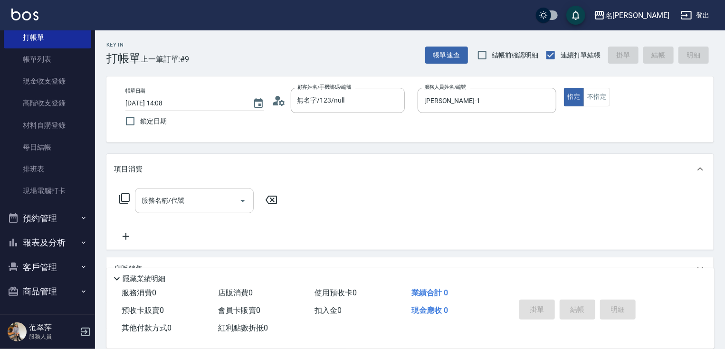
click at [210, 192] on div "服務名稱/代號" at bounding box center [194, 200] width 119 height 25
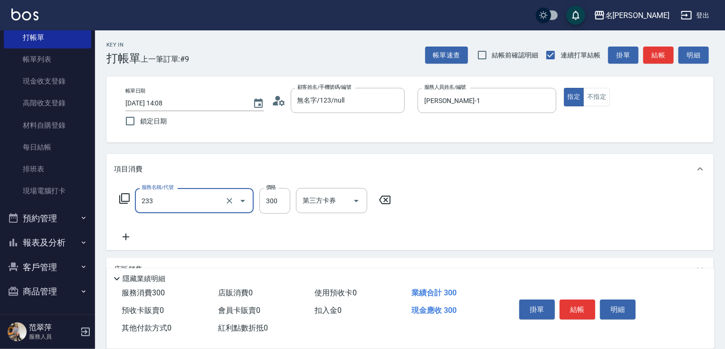
type input "洗髮300(233)"
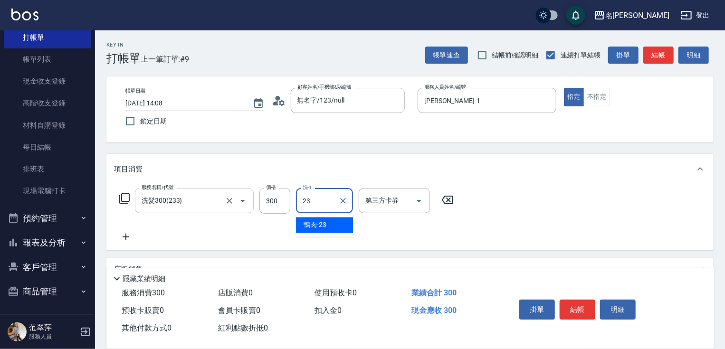
type input "鴨肉-23"
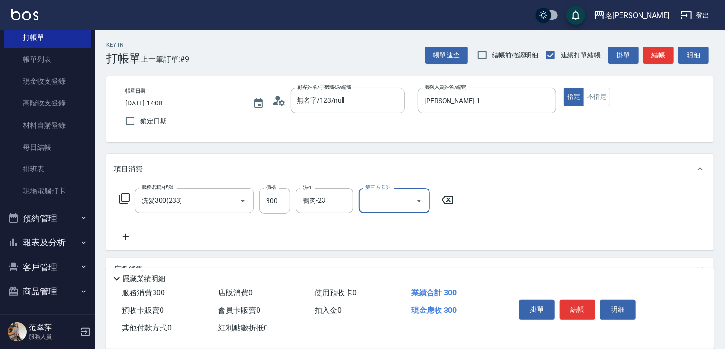
click at [133, 240] on icon at bounding box center [126, 236] width 24 height 11
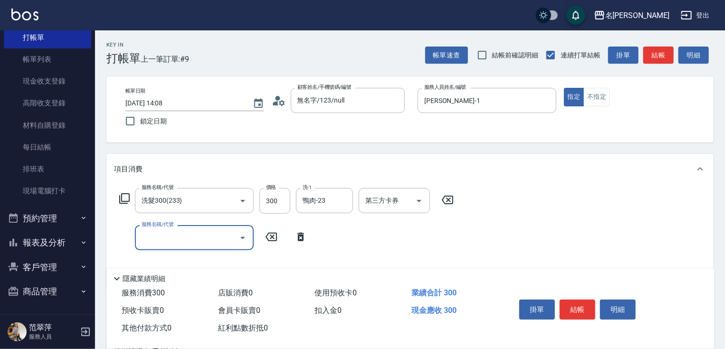
click at [137, 239] on div "服務名稱/代號" at bounding box center [194, 237] width 119 height 25
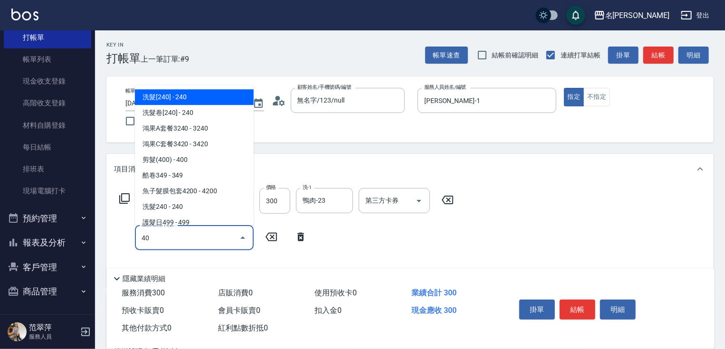
type input "401"
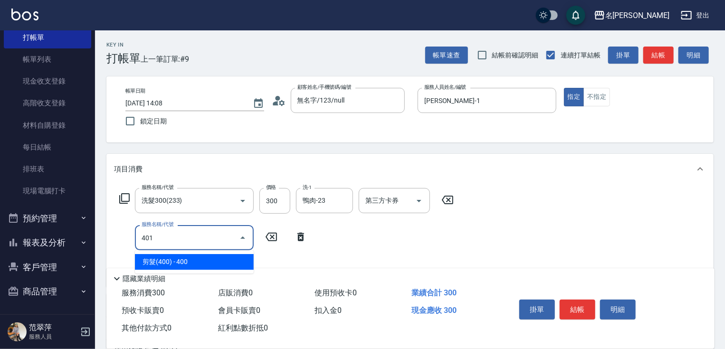
type input "剪髮(400)(401)"
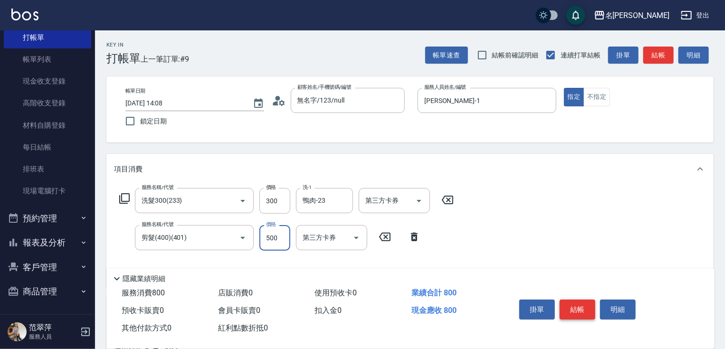
type input "500"
click at [565, 310] on button "結帳" at bounding box center [578, 310] width 36 height 20
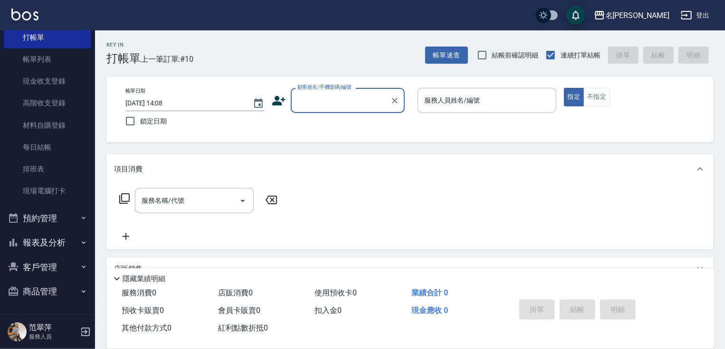
click at [54, 242] on button "報表及分析" at bounding box center [47, 242] width 87 height 25
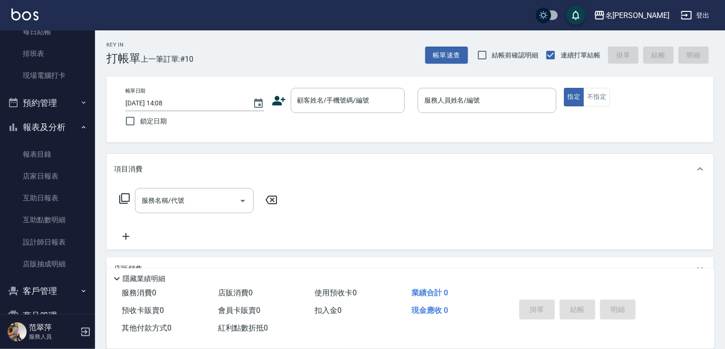
scroll to position [160, 0]
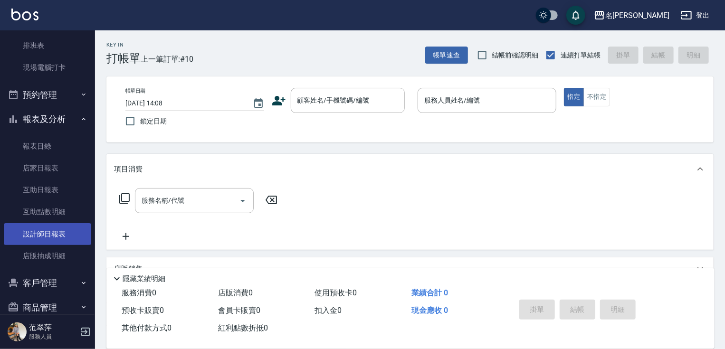
click at [54, 235] on link "設計師日報表" at bounding box center [47, 234] width 87 height 22
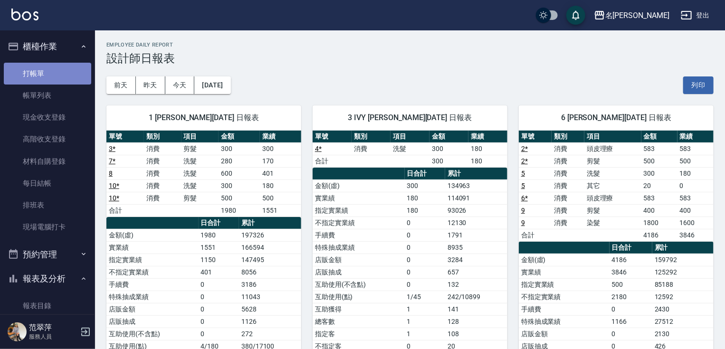
click at [48, 68] on link "打帳單" at bounding box center [47, 74] width 87 height 22
